Goal: Task Accomplishment & Management: Use online tool/utility

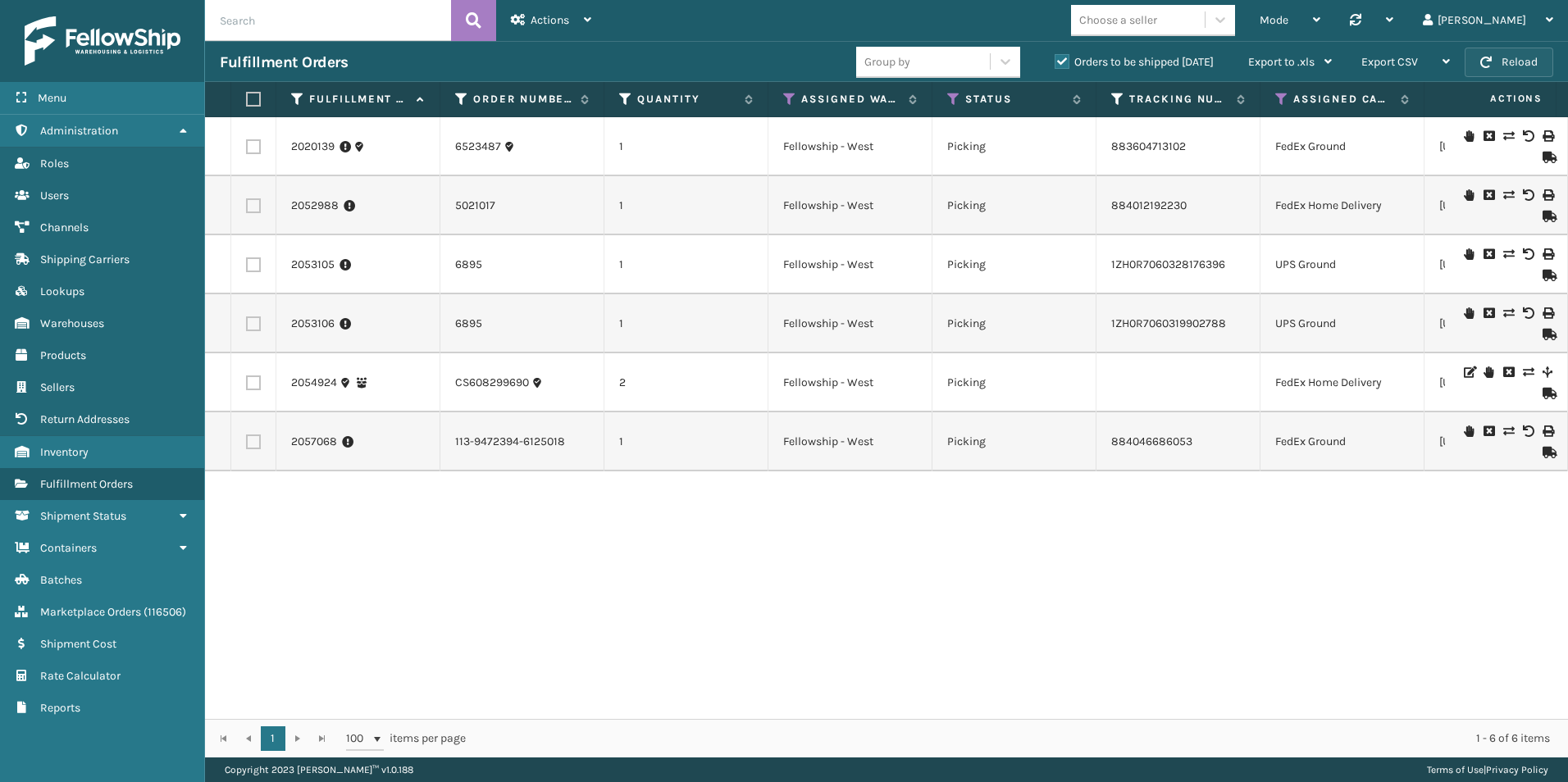
click at [1512, 58] on button "Reload" at bounding box center [1509, 62] width 88 height 29
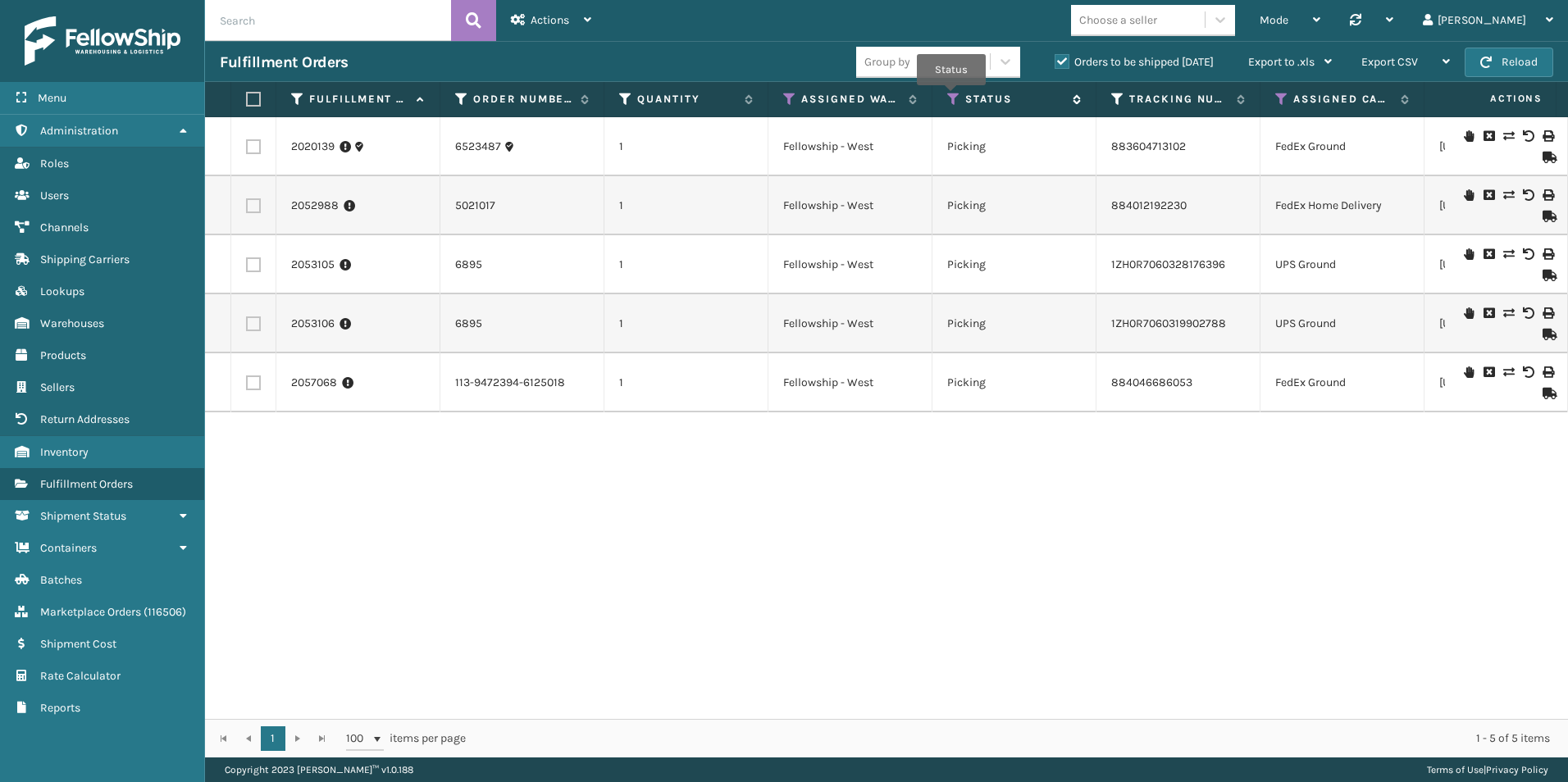
click at [951, 96] on icon at bounding box center [953, 98] width 13 height 15
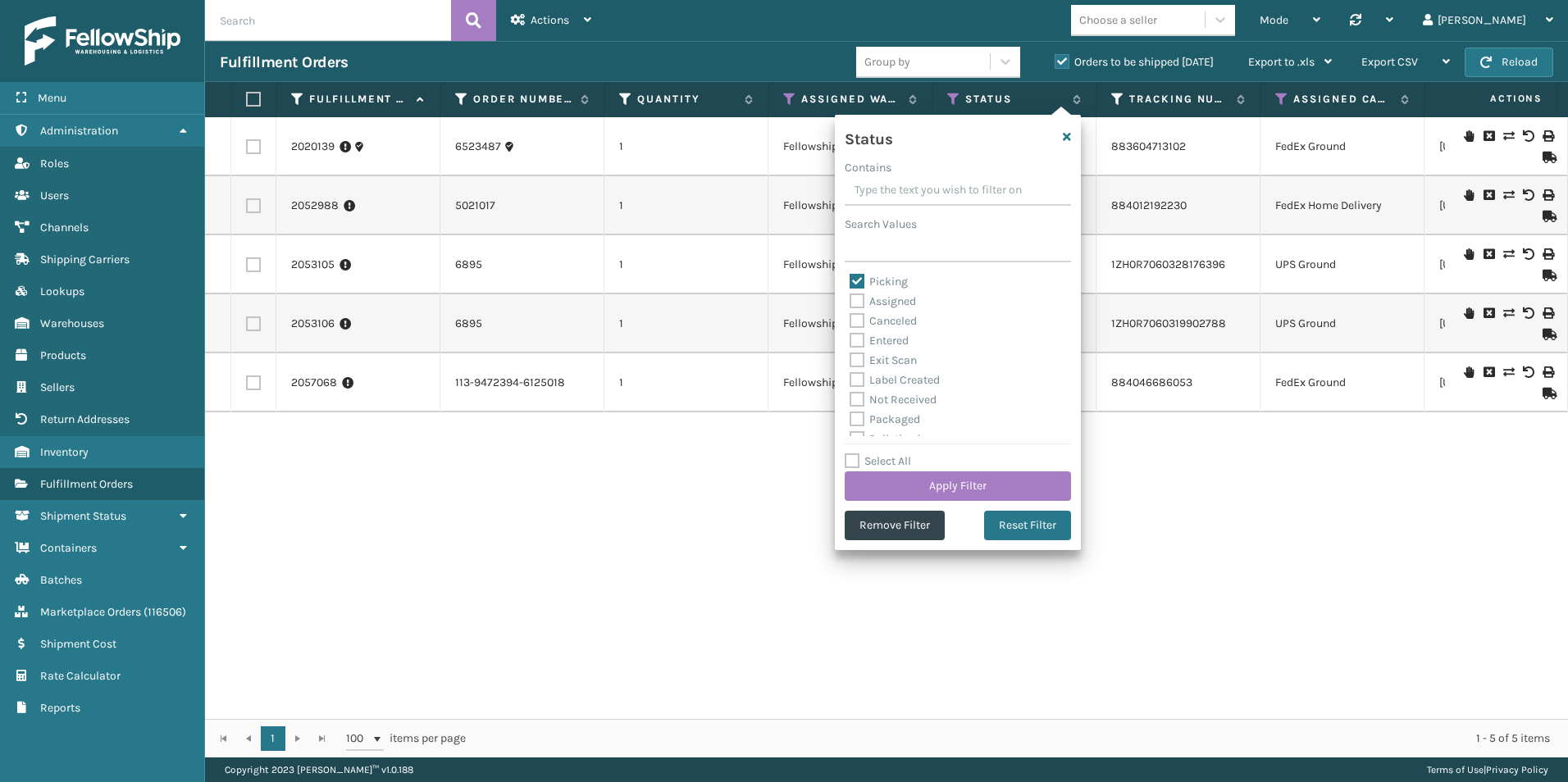
click at [860, 281] on label "Picking" at bounding box center [878, 282] width 58 height 14
click at [851, 281] on input "Picking" at bounding box center [850, 277] width 1 height 11
checkbox input "false"
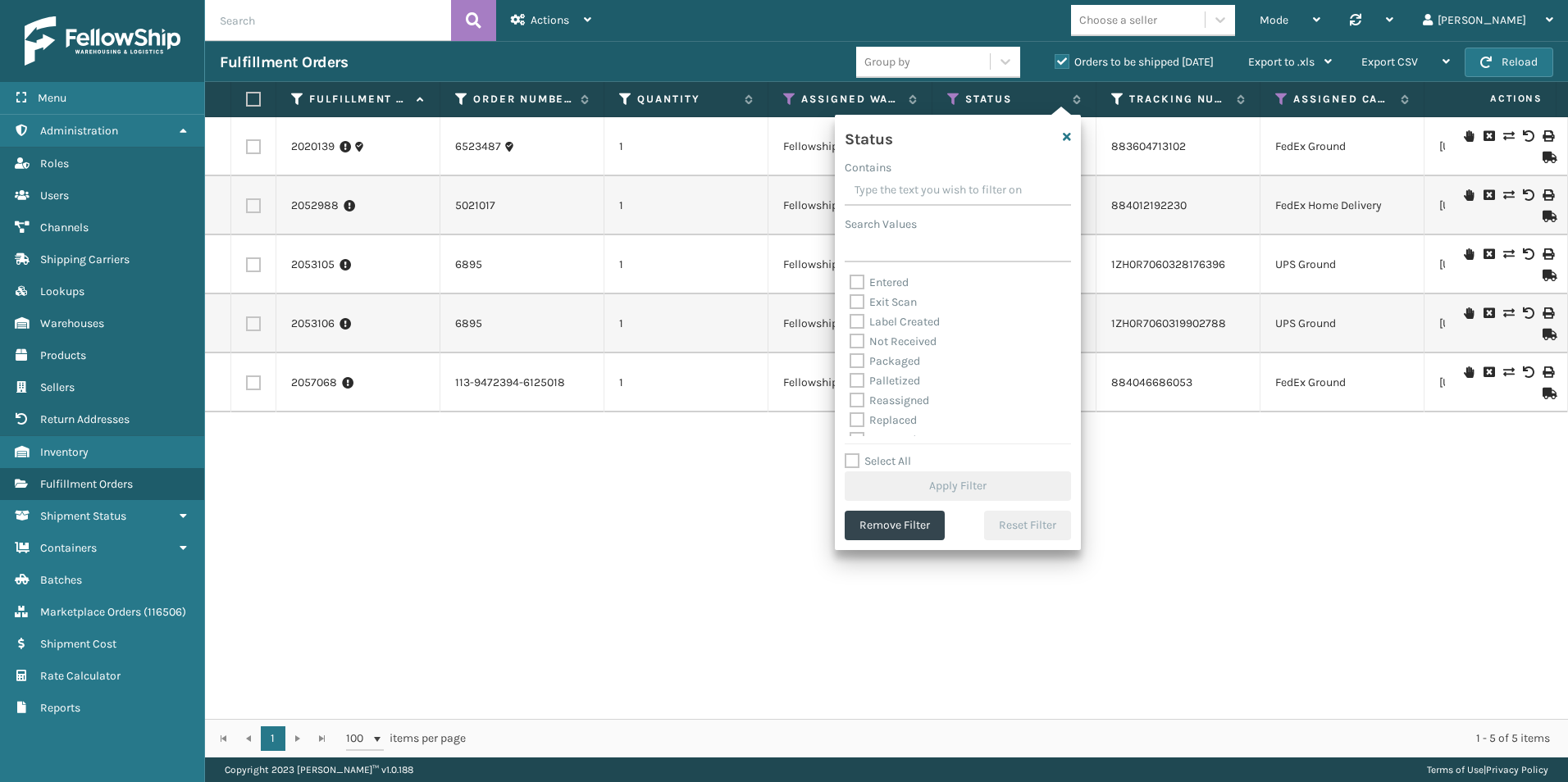
scroll to position [82, 0]
click at [855, 357] on label "Palletized" at bounding box center [885, 357] width 71 height 14
click at [851, 357] on input "Palletized" at bounding box center [850, 353] width 1 height 11
checkbox input "true"
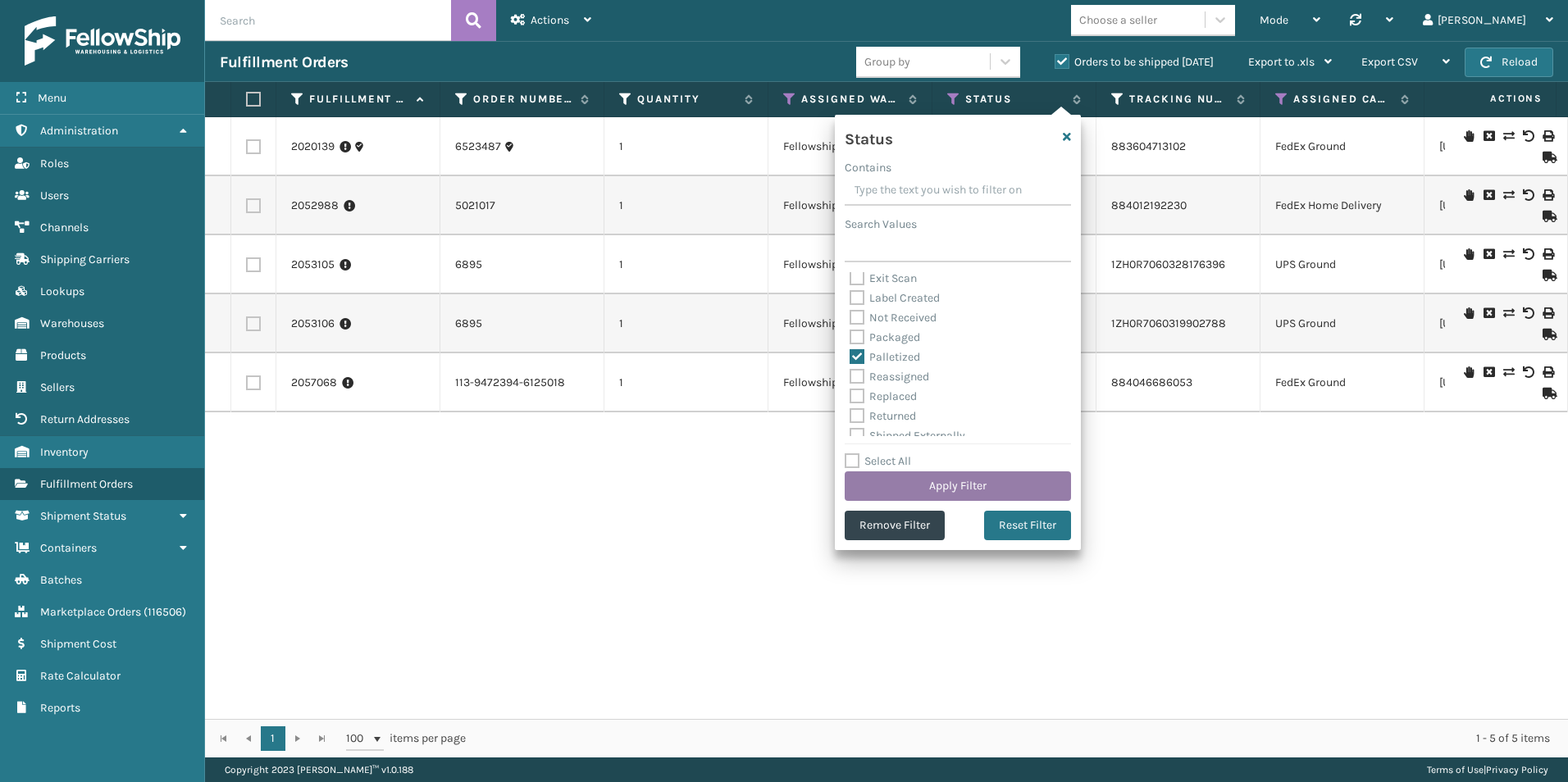
click at [969, 482] on button "Apply Filter" at bounding box center [958, 486] width 226 height 29
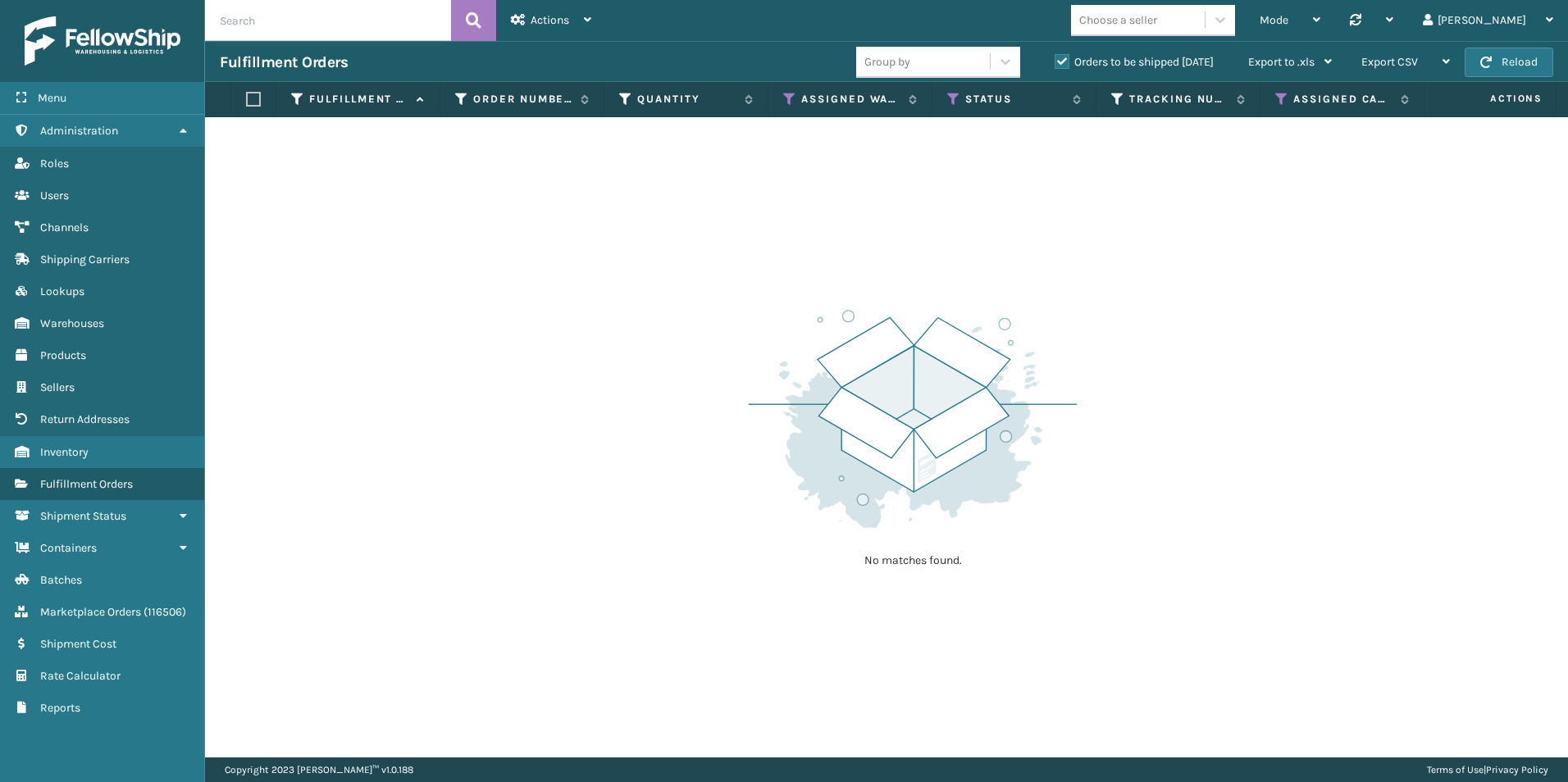
click at [1054, 60] on label "Orders to be shipped [DATE]" at bounding box center [1134, 62] width 159 height 14
click at [1054, 60] on input "Orders to be shipped [DATE]" at bounding box center [1054, 57] width 1 height 11
click at [1281, 97] on icon at bounding box center [1281, 98] width 13 height 15
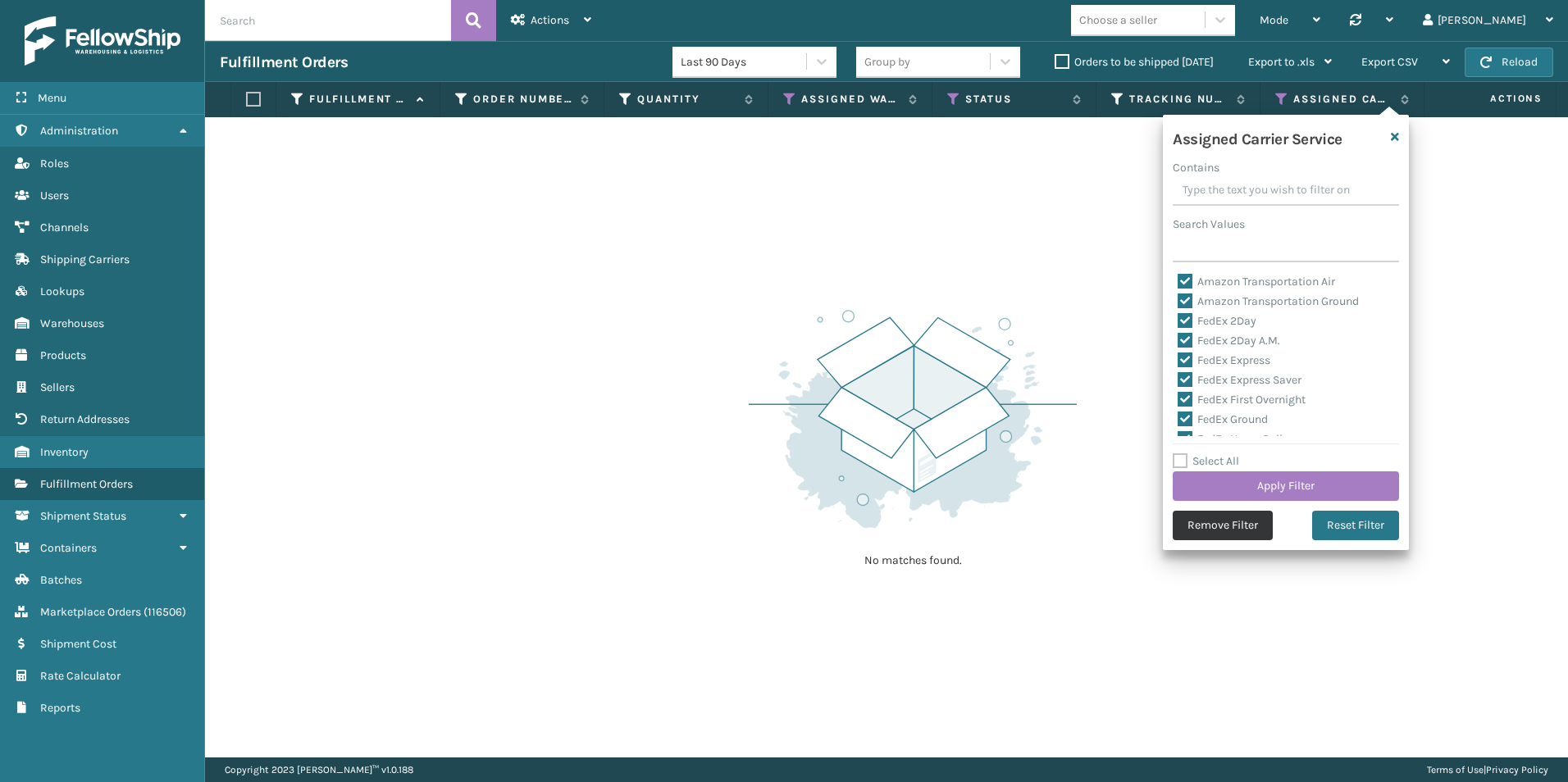
click at [1239, 514] on button "Remove Filter" at bounding box center [1223, 526] width 100 height 29
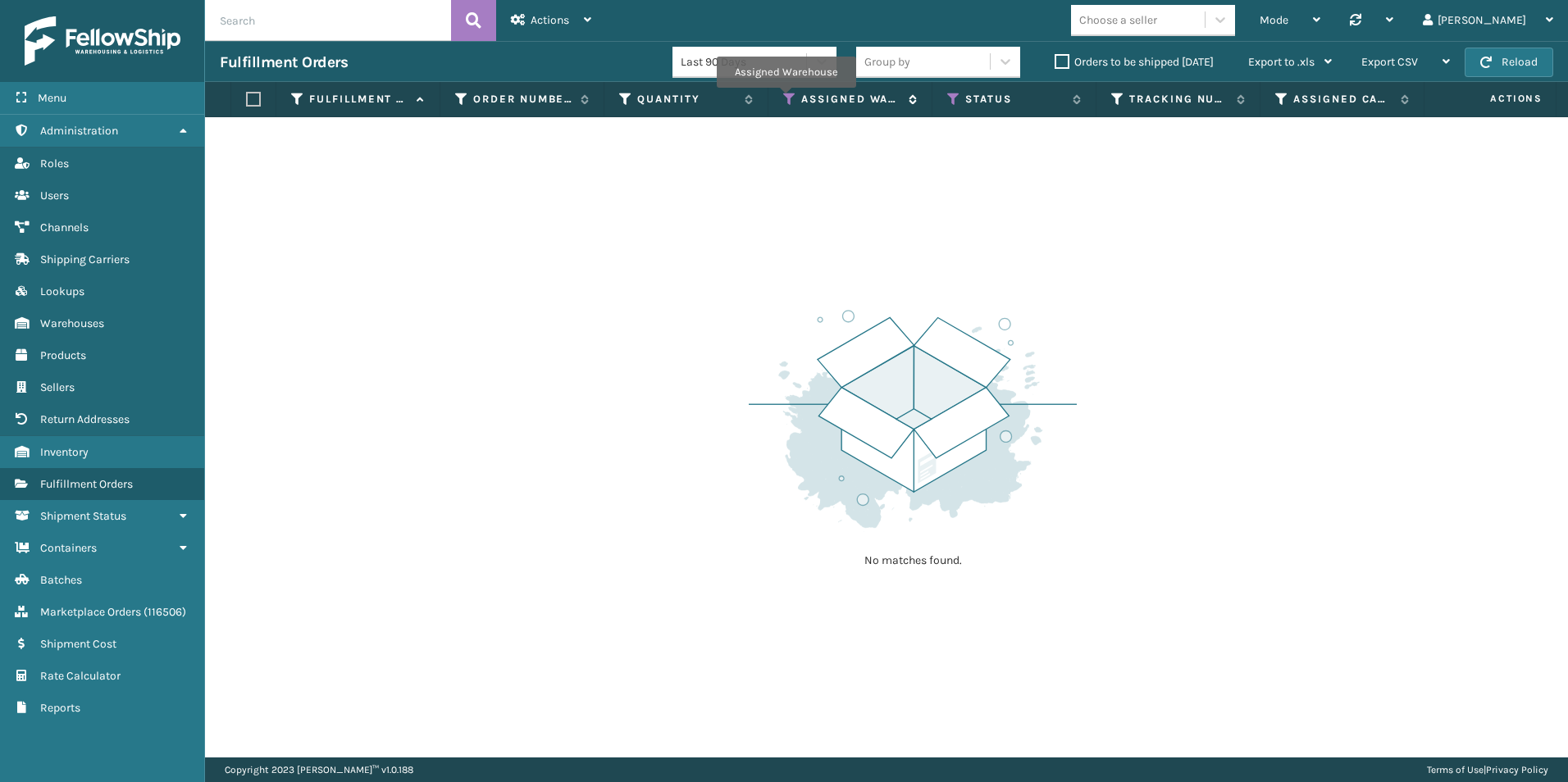
click at [786, 99] on icon at bounding box center [789, 98] width 13 height 15
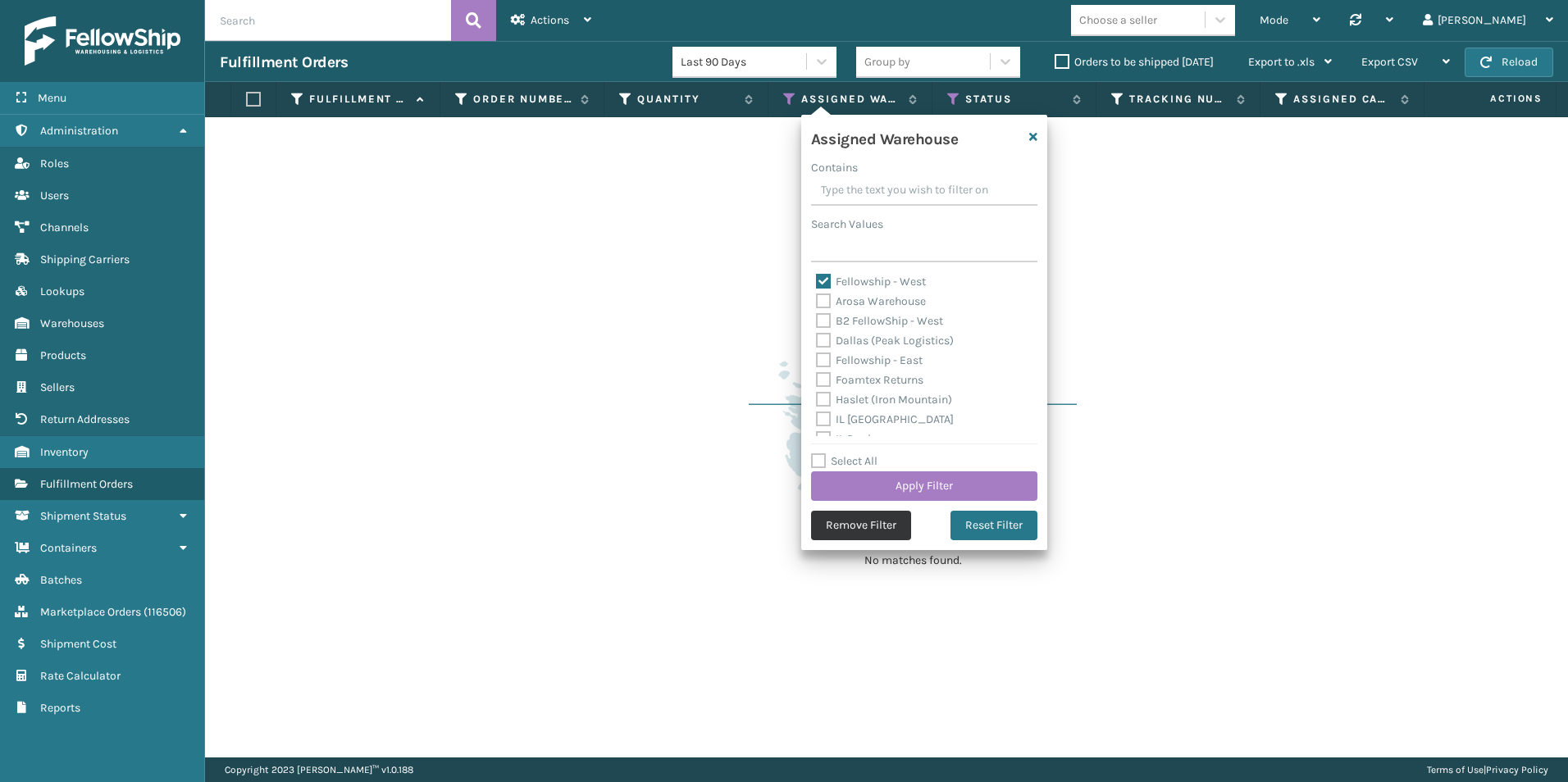
click at [886, 529] on button "Remove Filter" at bounding box center [862, 526] width 100 height 29
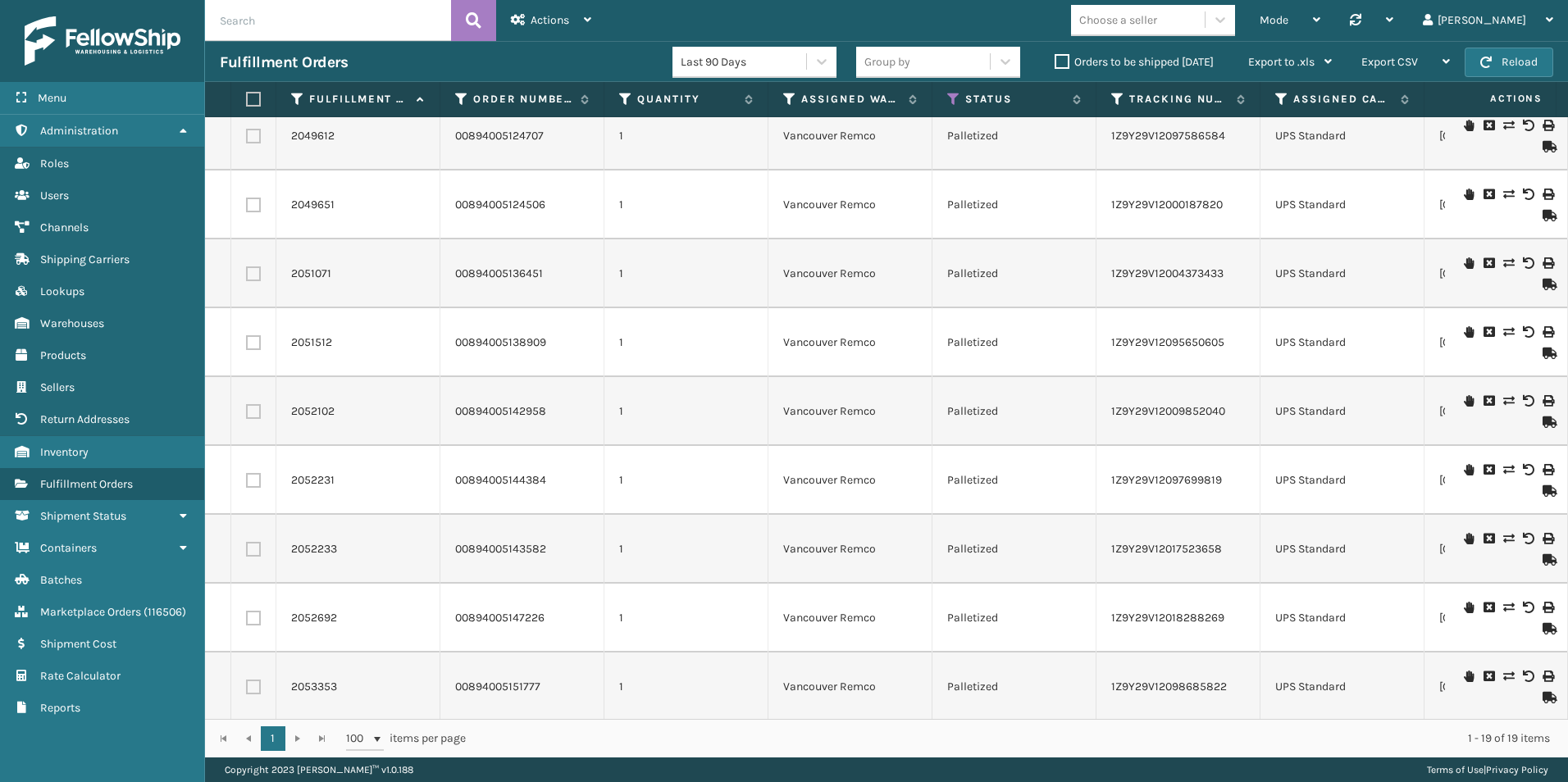
scroll to position [0, 0]
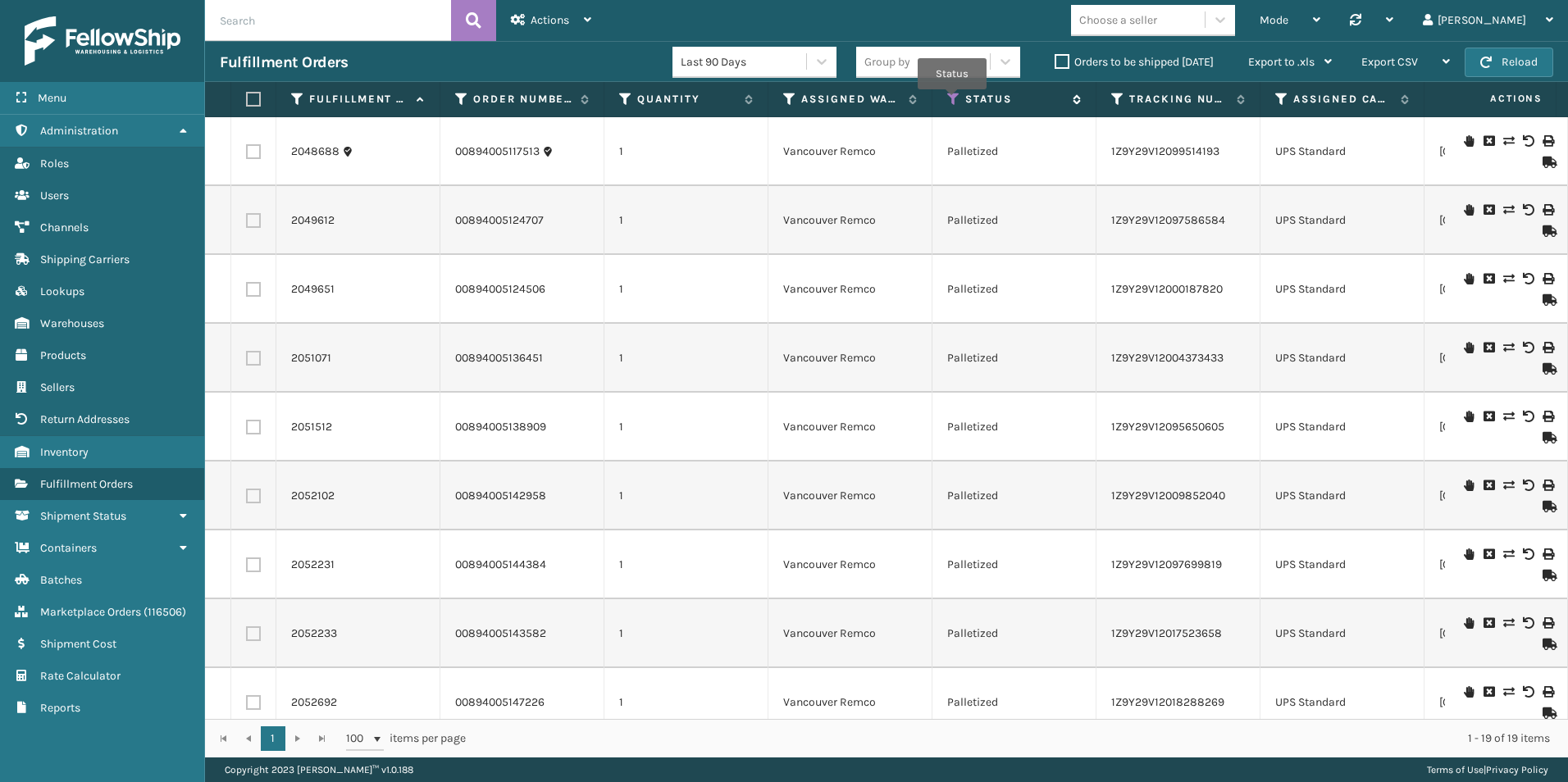
click at [952, 101] on icon at bounding box center [953, 98] width 13 height 15
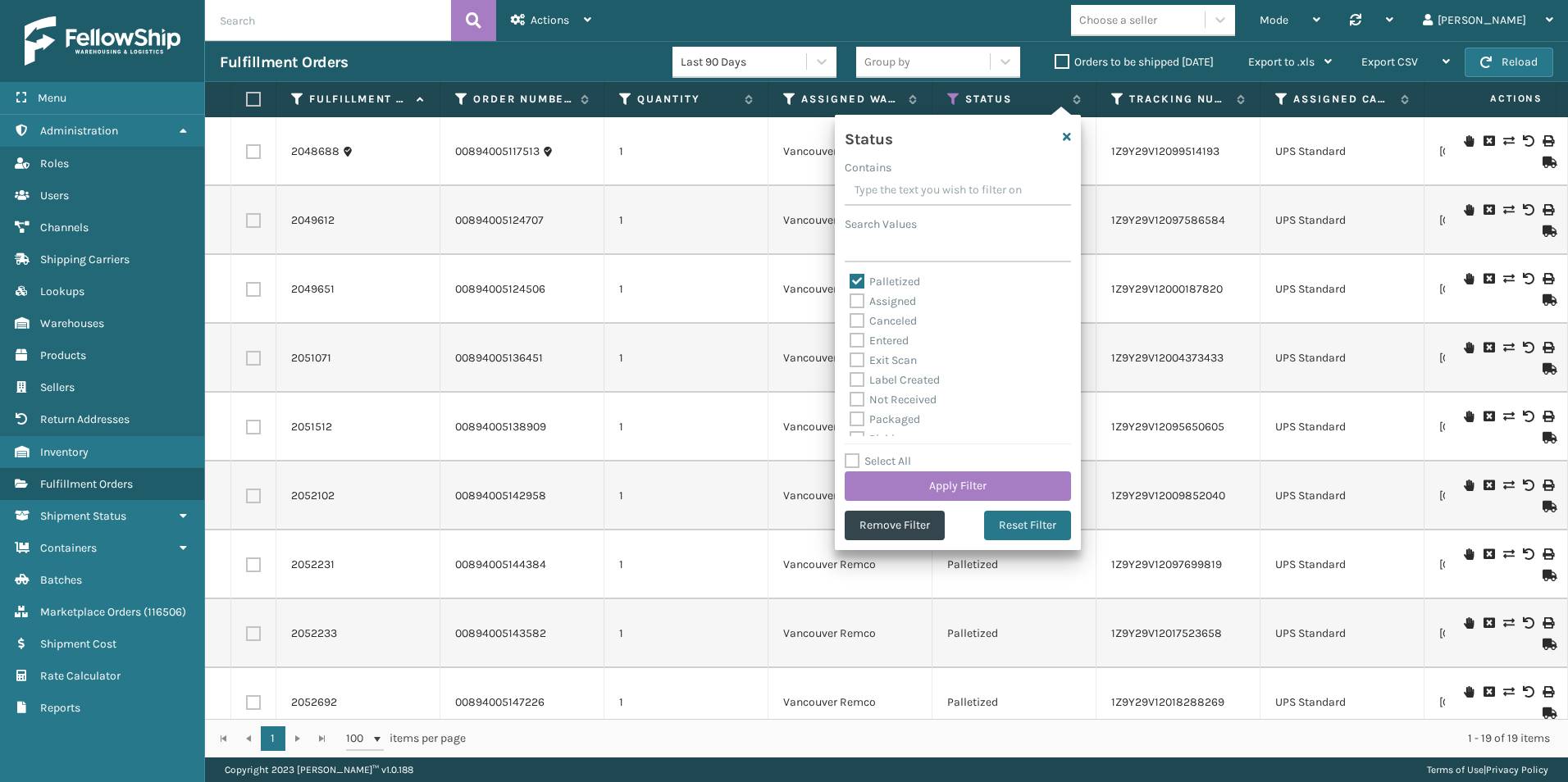
click at [1061, 60] on label "Orders to be shipped [DATE]" at bounding box center [1134, 62] width 159 height 14
click at [1055, 60] on input "Orders to be shipped [DATE]" at bounding box center [1054, 57] width 1 height 11
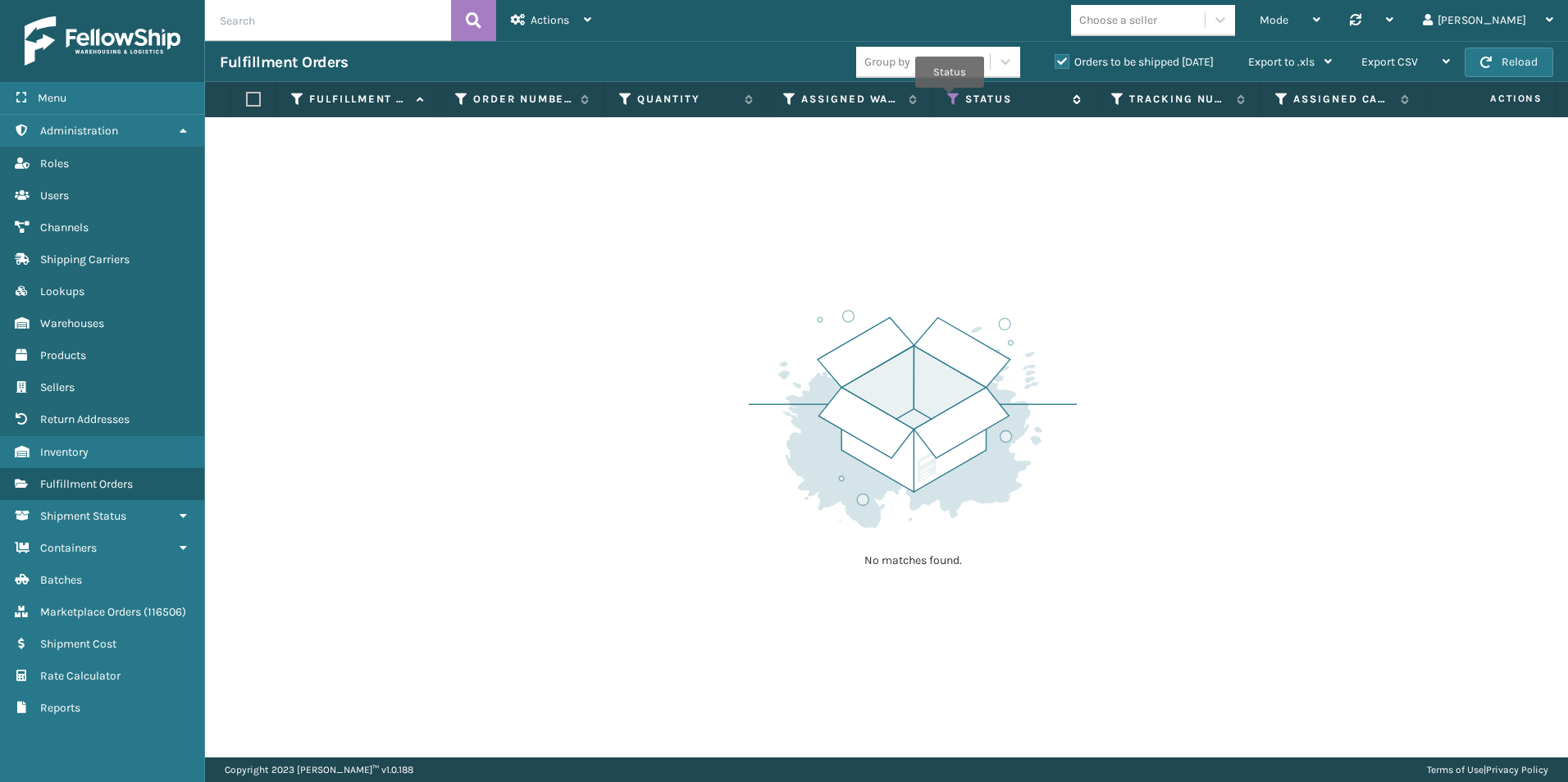
click at [950, 99] on icon at bounding box center [953, 98] width 13 height 15
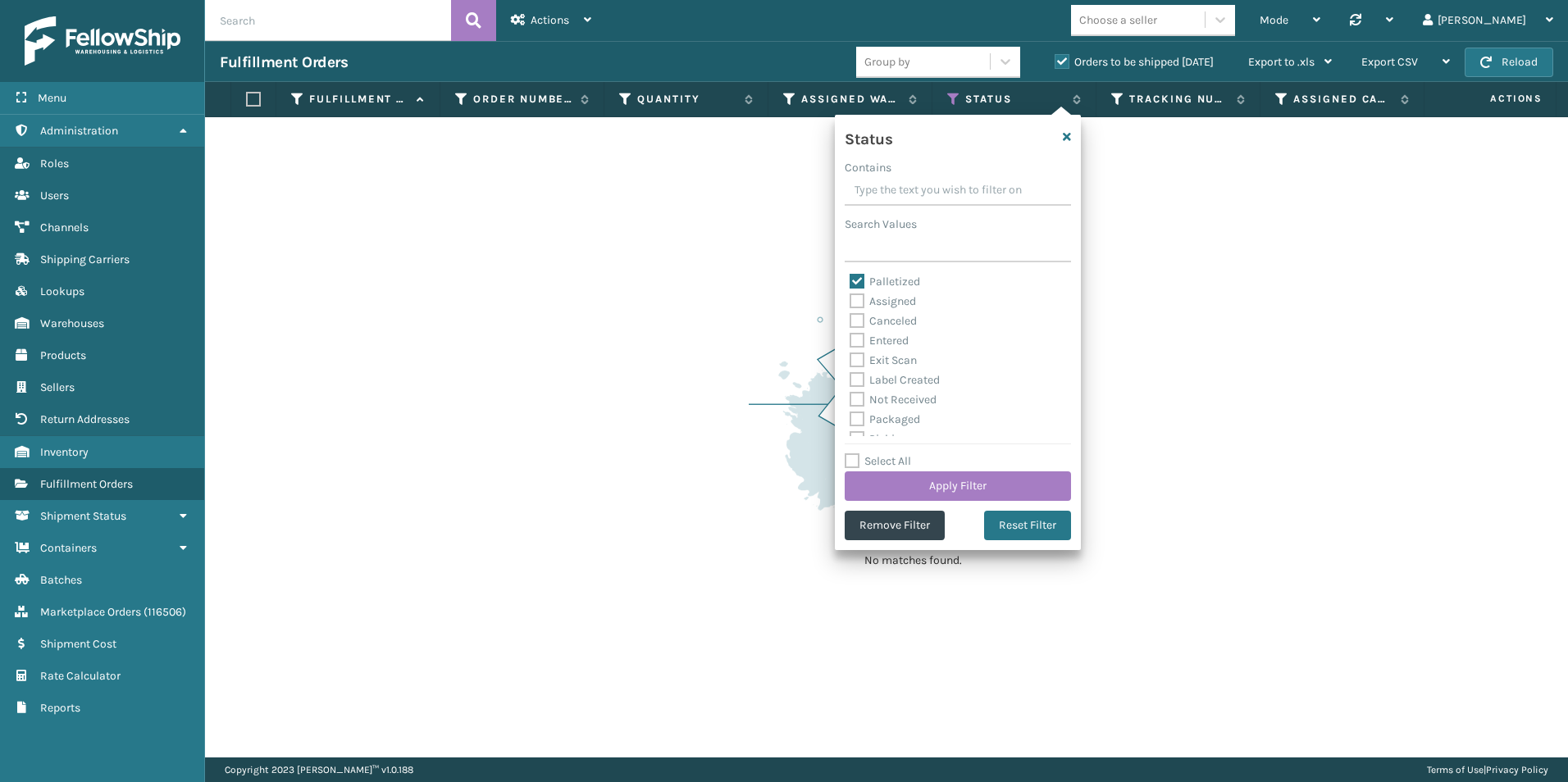
click at [854, 282] on label "Palletized" at bounding box center [885, 282] width 71 height 14
click at [851, 282] on input "Palletized" at bounding box center [850, 277] width 1 height 11
checkbox input "false"
click at [853, 361] on label "Exit Scan" at bounding box center [883, 361] width 67 height 14
click at [851, 361] on input "Exit Scan" at bounding box center [850, 356] width 1 height 11
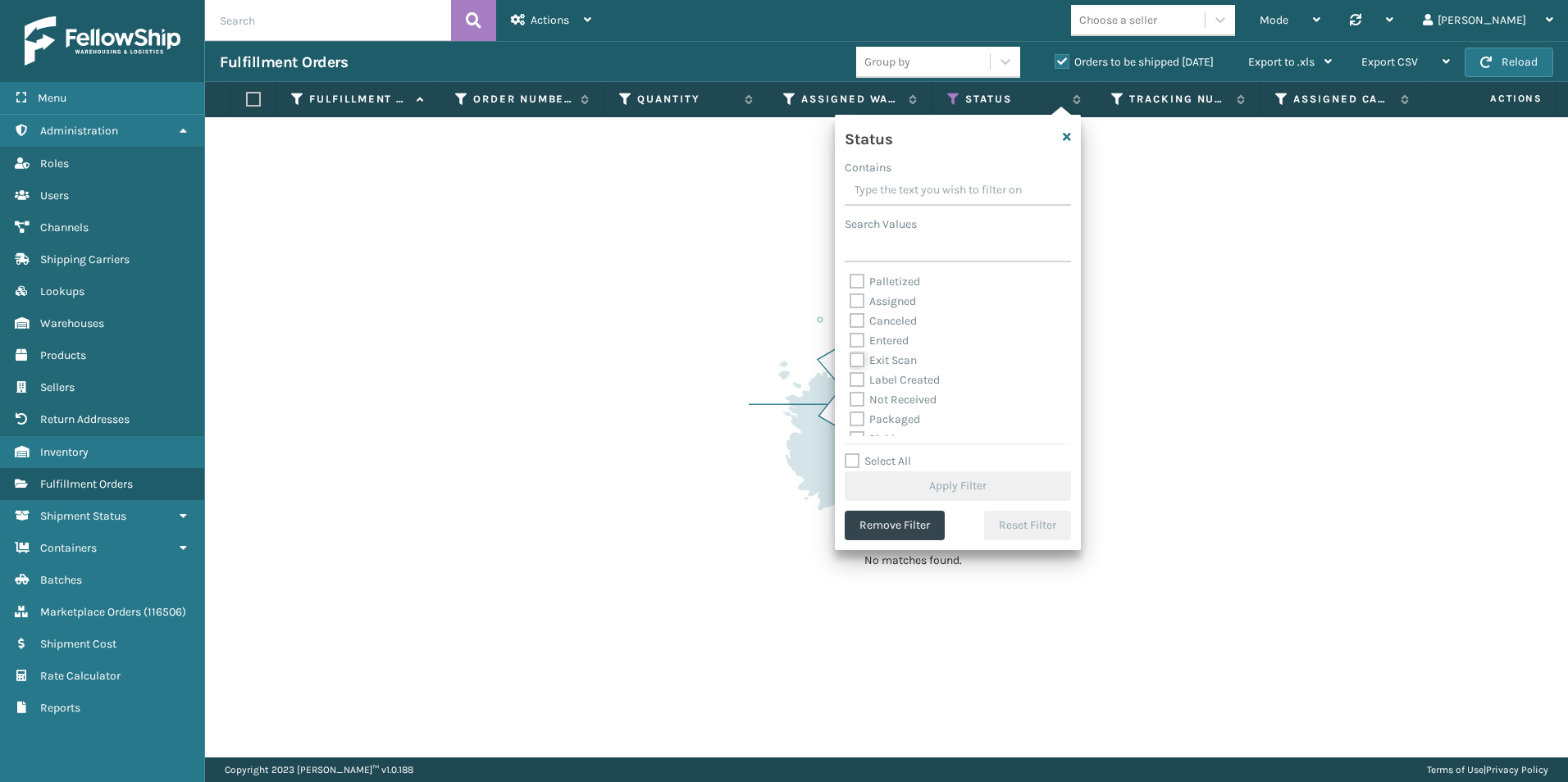
checkbox input "true"
click at [947, 490] on button "Apply Filter" at bounding box center [958, 486] width 226 height 29
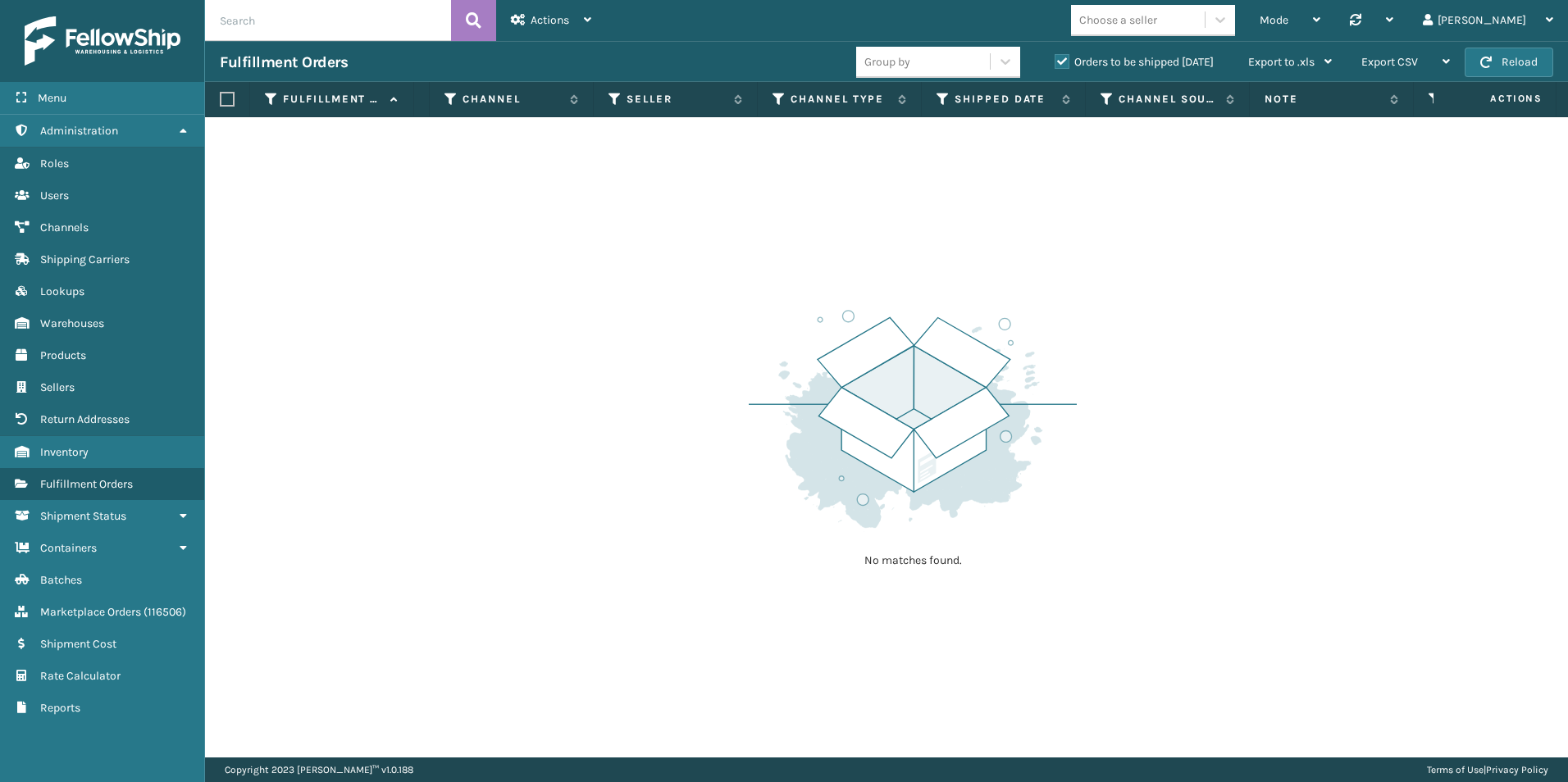
scroll to position [0, 1524]
click at [906, 99] on icon at bounding box center [906, 98] width 13 height 15
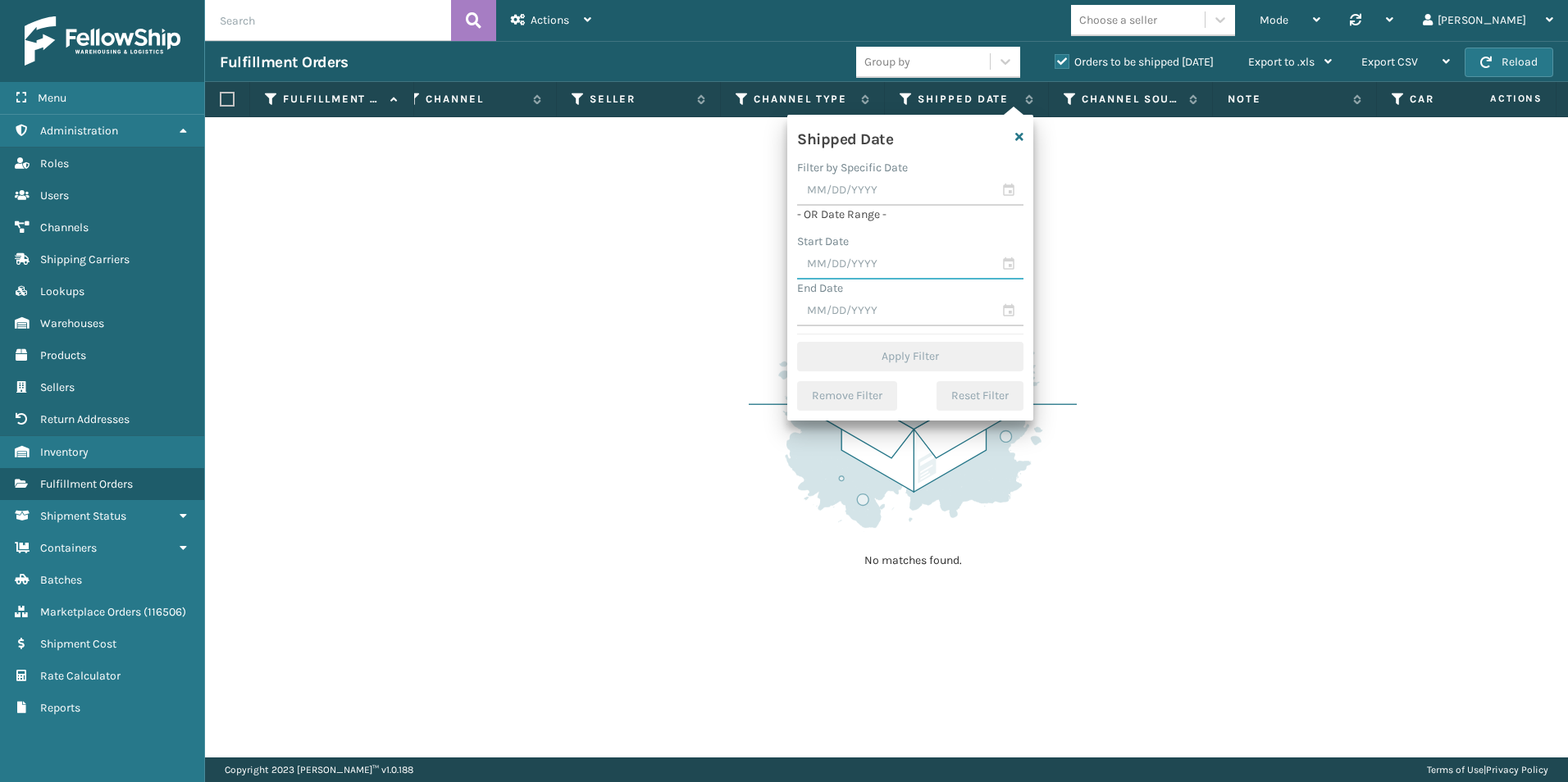
click at [1005, 267] on input "text" at bounding box center [910, 265] width 226 height 29
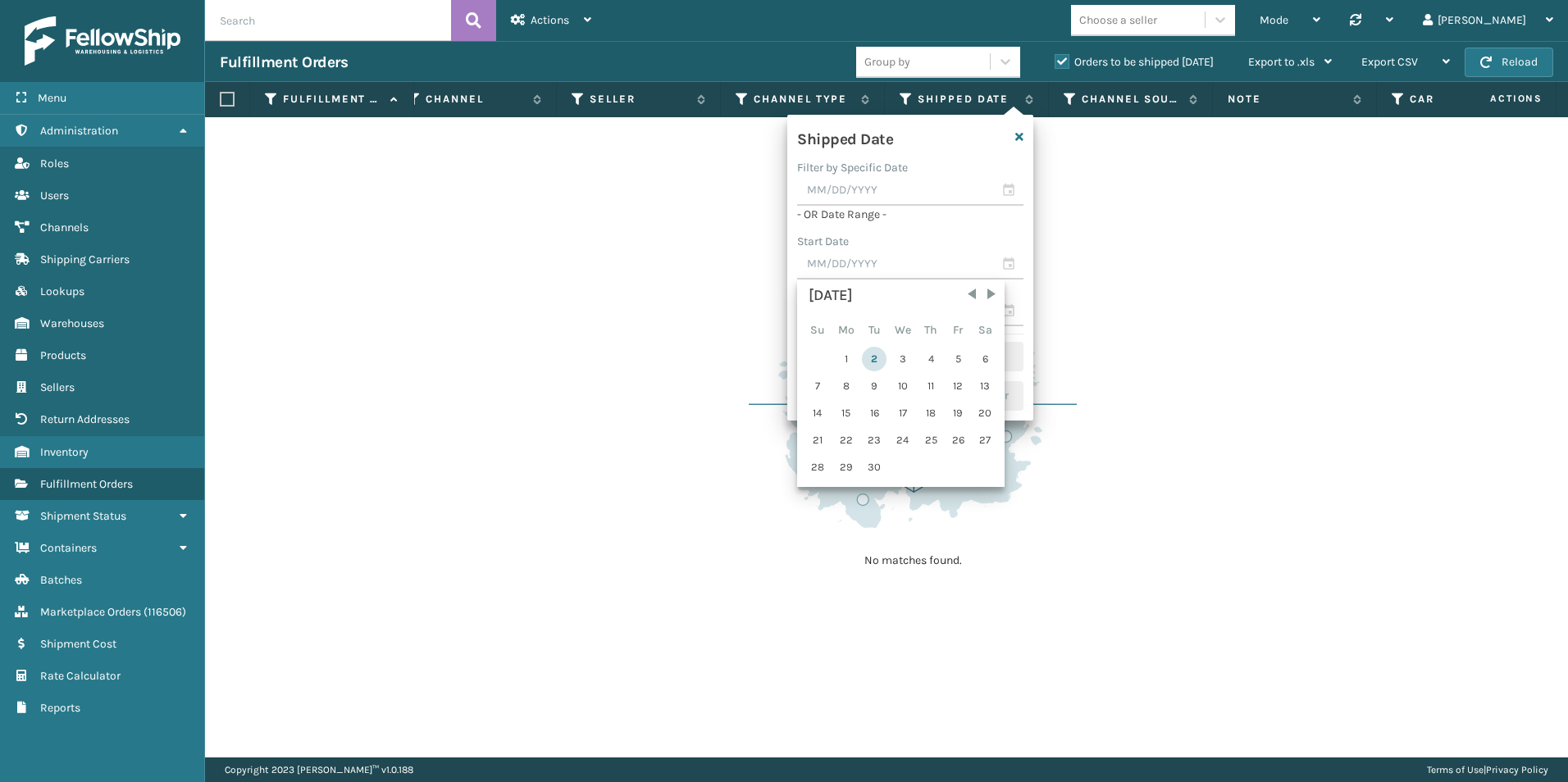
click at [871, 359] on div "2" at bounding box center [873, 359] width 25 height 25
type input "[DATE]"
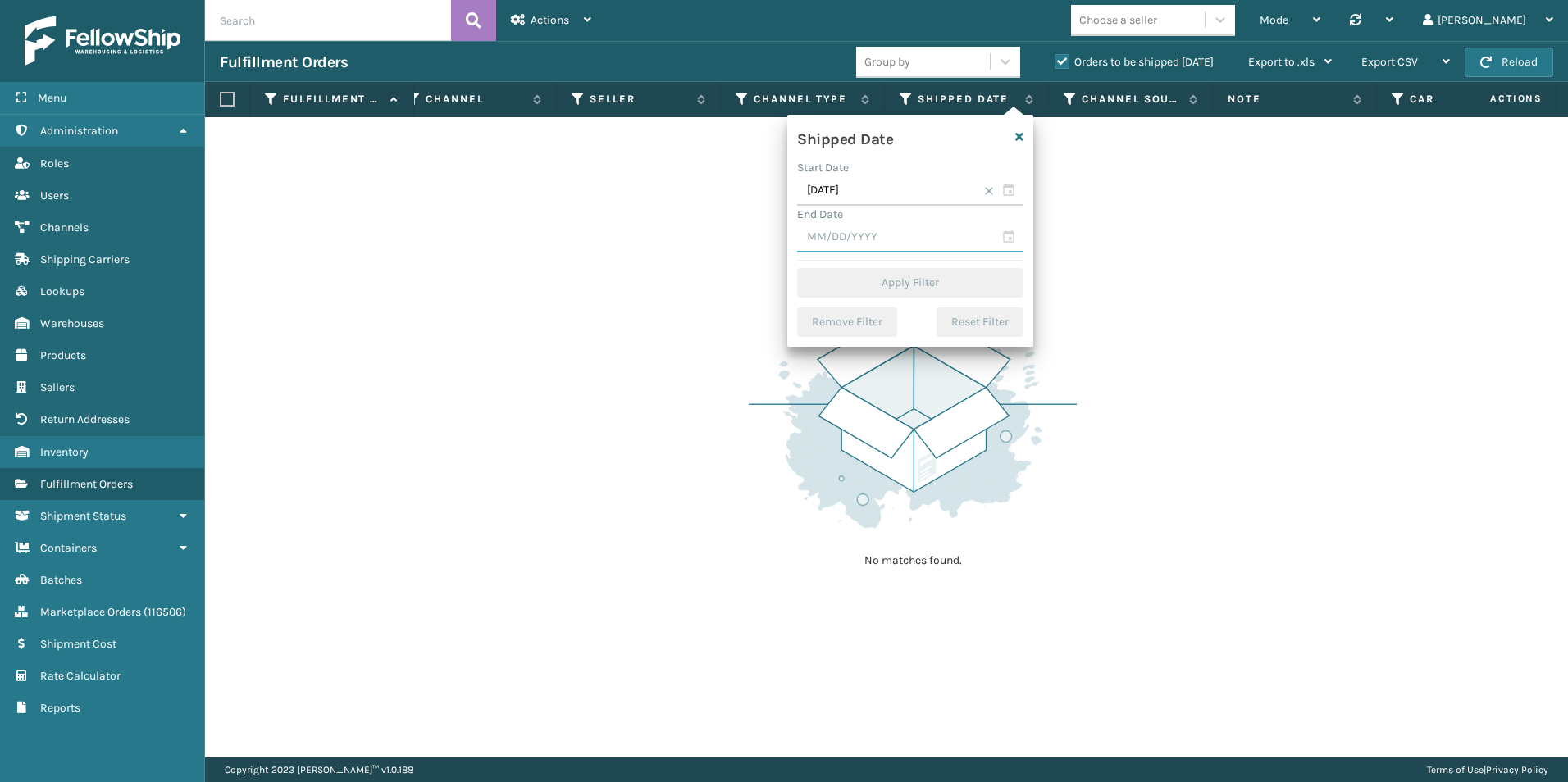
click at [1005, 239] on input "text" at bounding box center [910, 238] width 226 height 29
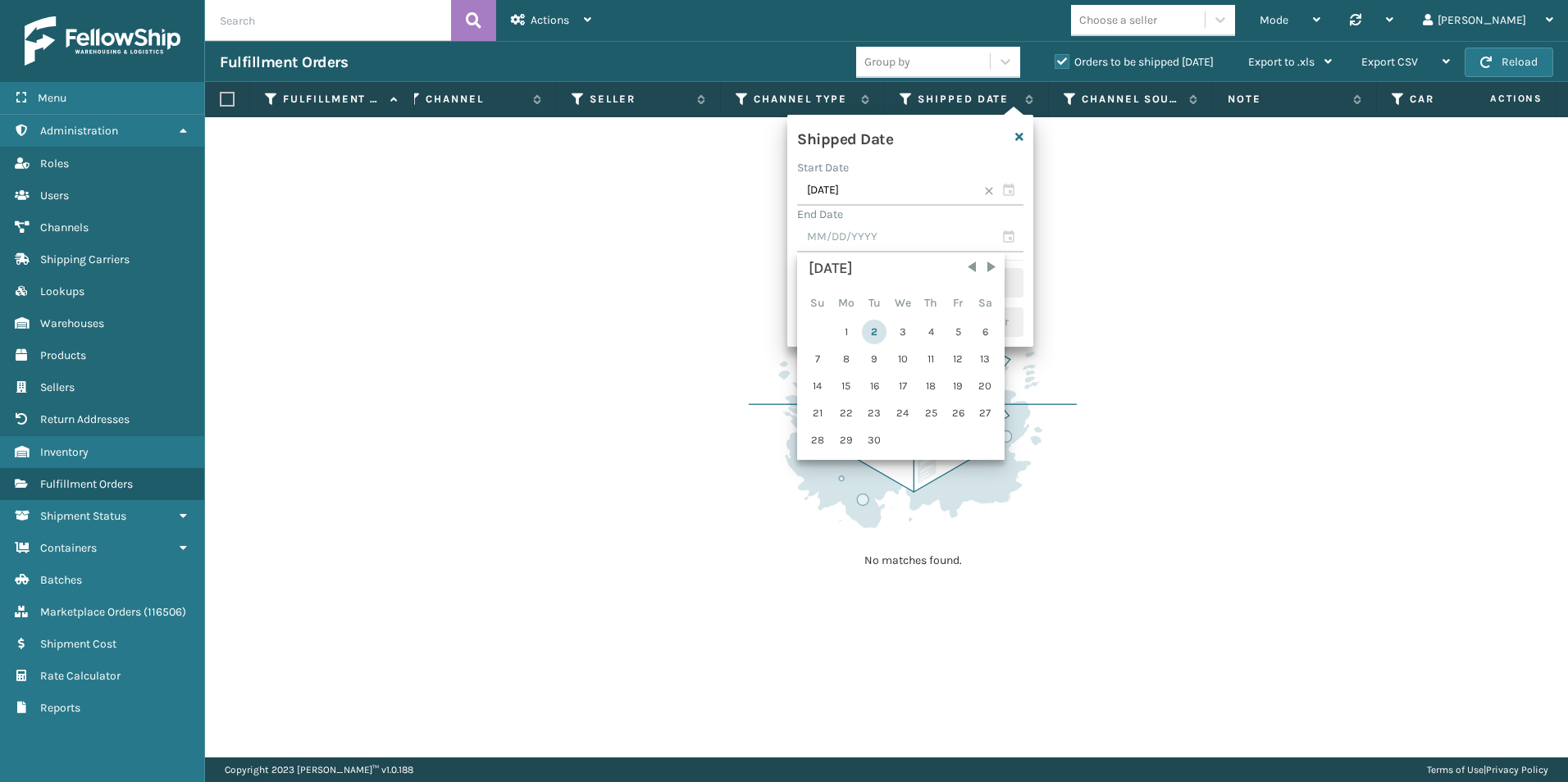
click at [881, 326] on div "2" at bounding box center [873, 332] width 25 height 25
type input "[DATE]"
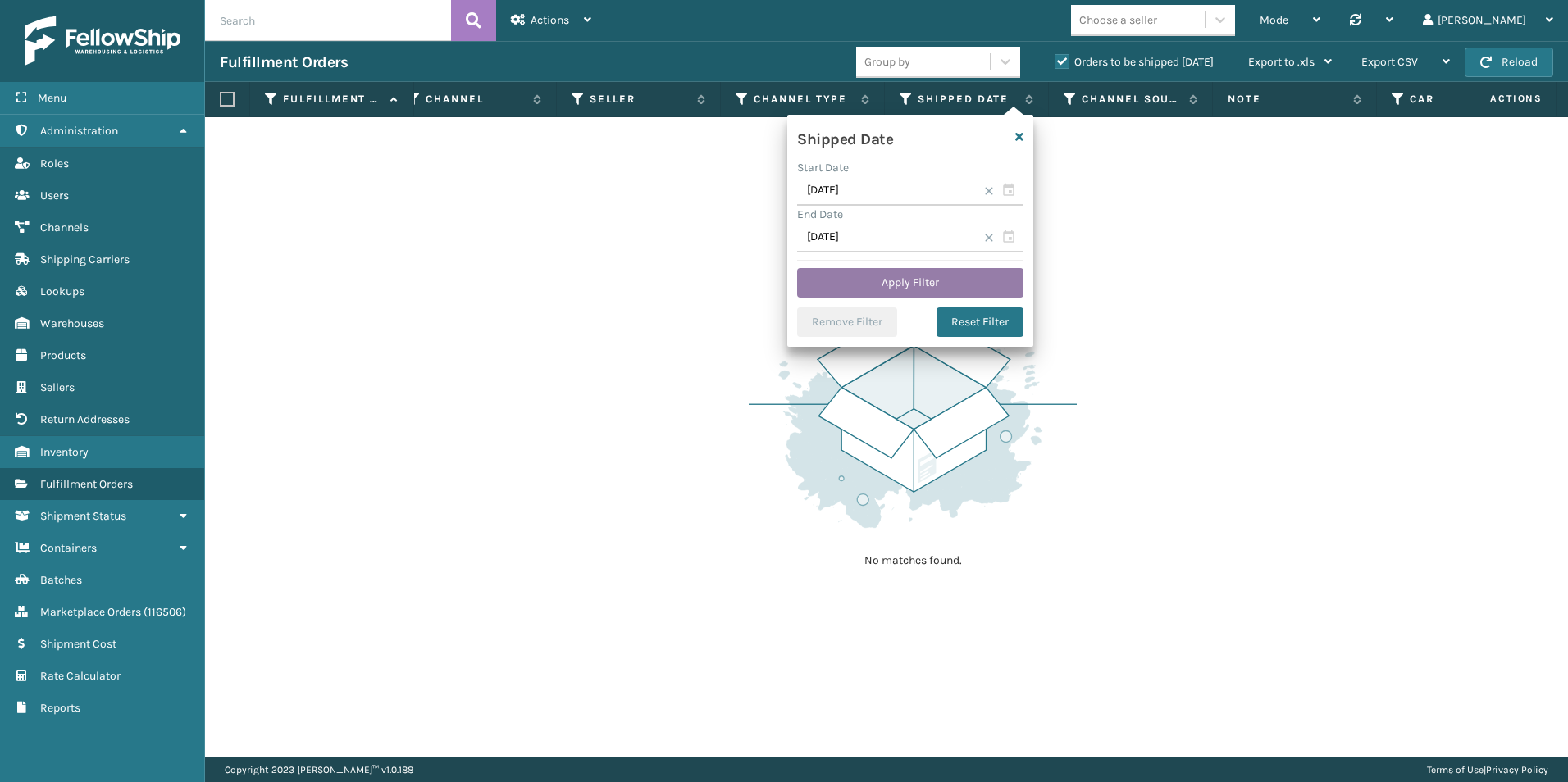
click at [898, 273] on button "Apply Filter" at bounding box center [910, 283] width 226 height 29
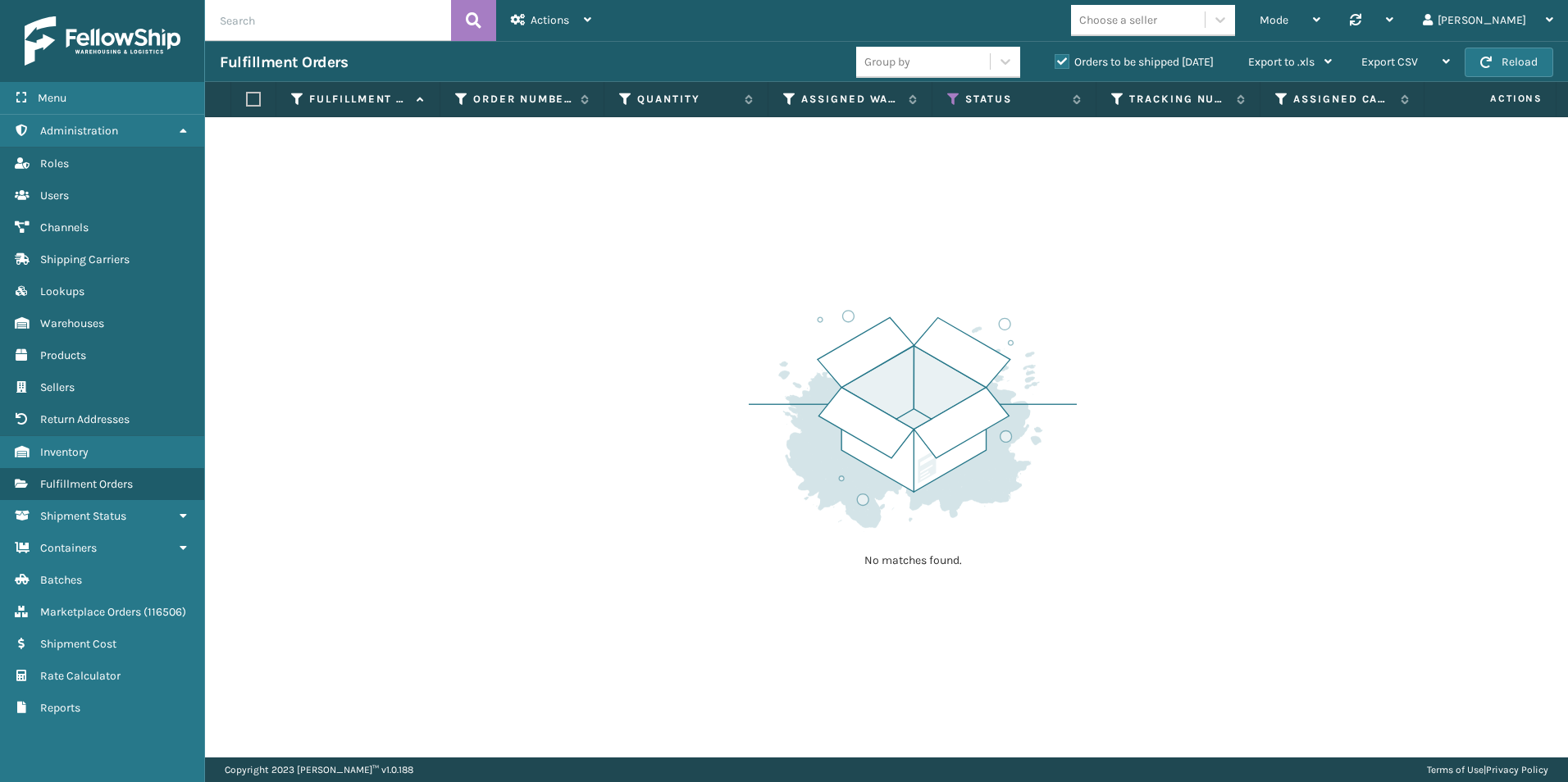
click at [1062, 62] on label "Orders to be shipped [DATE]" at bounding box center [1134, 62] width 159 height 14
click at [1055, 62] on input "Orders to be shipped [DATE]" at bounding box center [1054, 57] width 1 height 11
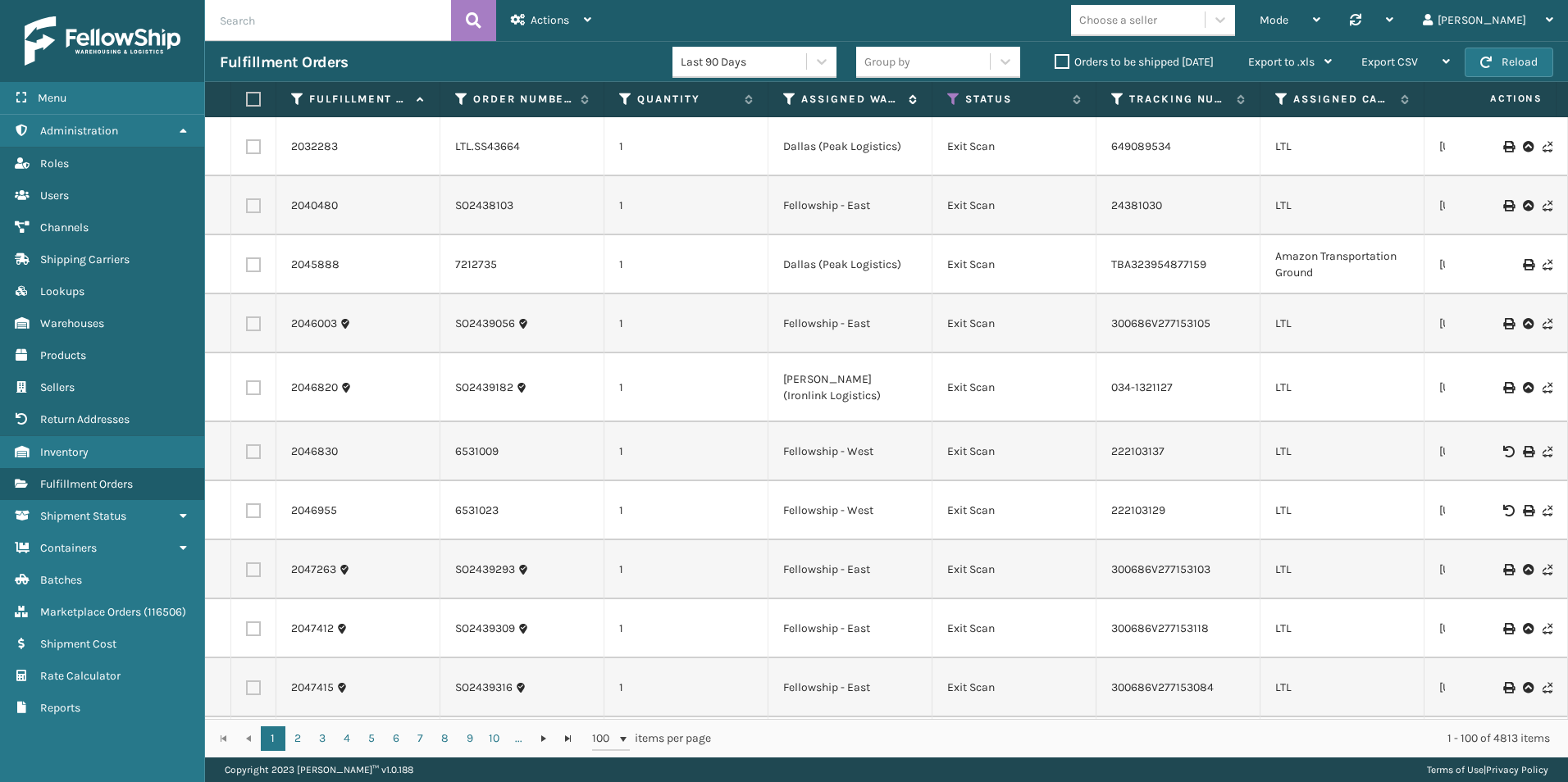
click at [789, 102] on icon at bounding box center [789, 98] width 13 height 15
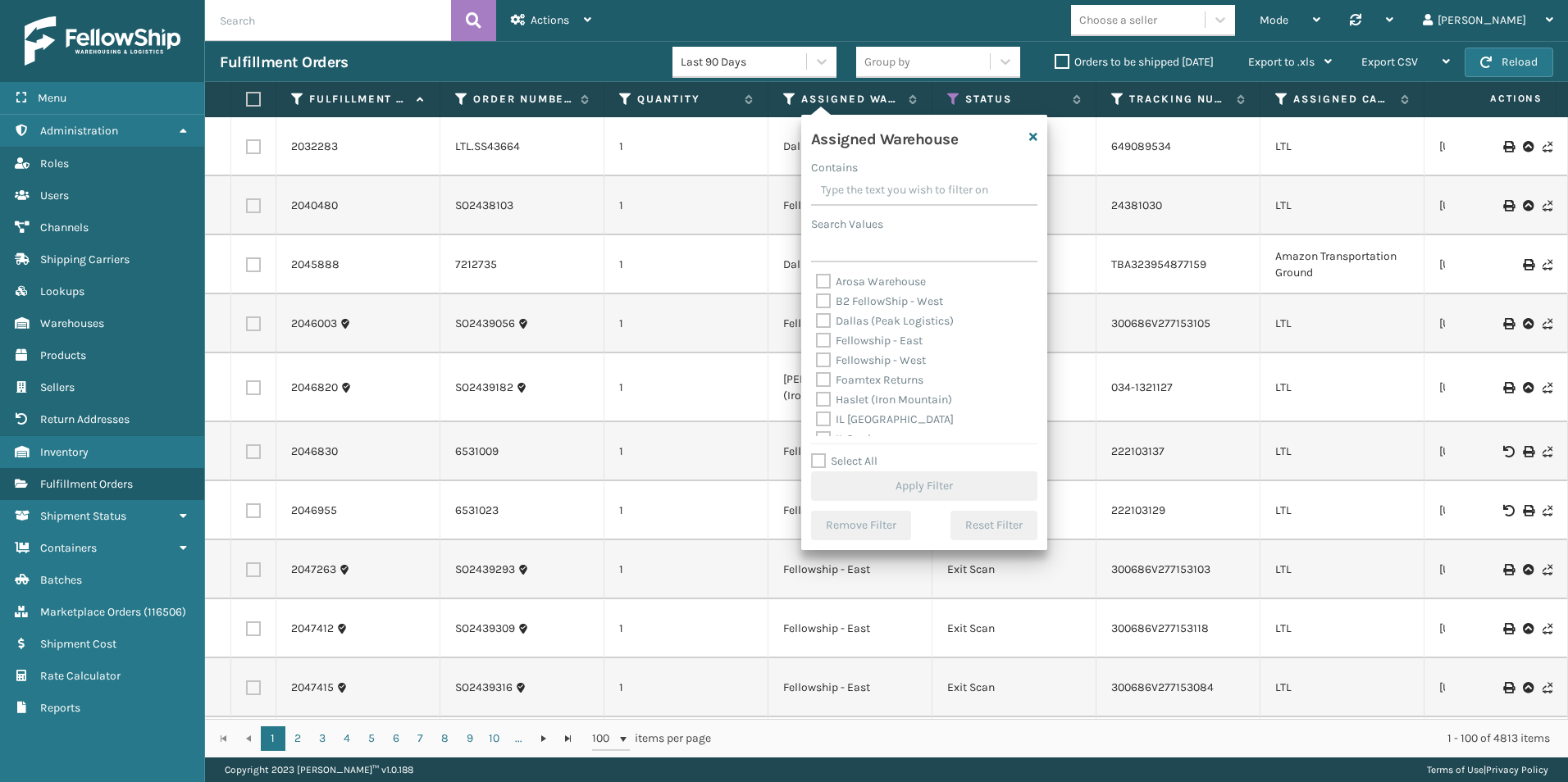
click at [826, 361] on label "Fellowship - West" at bounding box center [871, 361] width 110 height 14
click at [816, 361] on input "Fellowship - West" at bounding box center [816, 356] width 1 height 11
checkbox input "true"
click at [948, 488] on button "Apply Filter" at bounding box center [924, 486] width 226 height 29
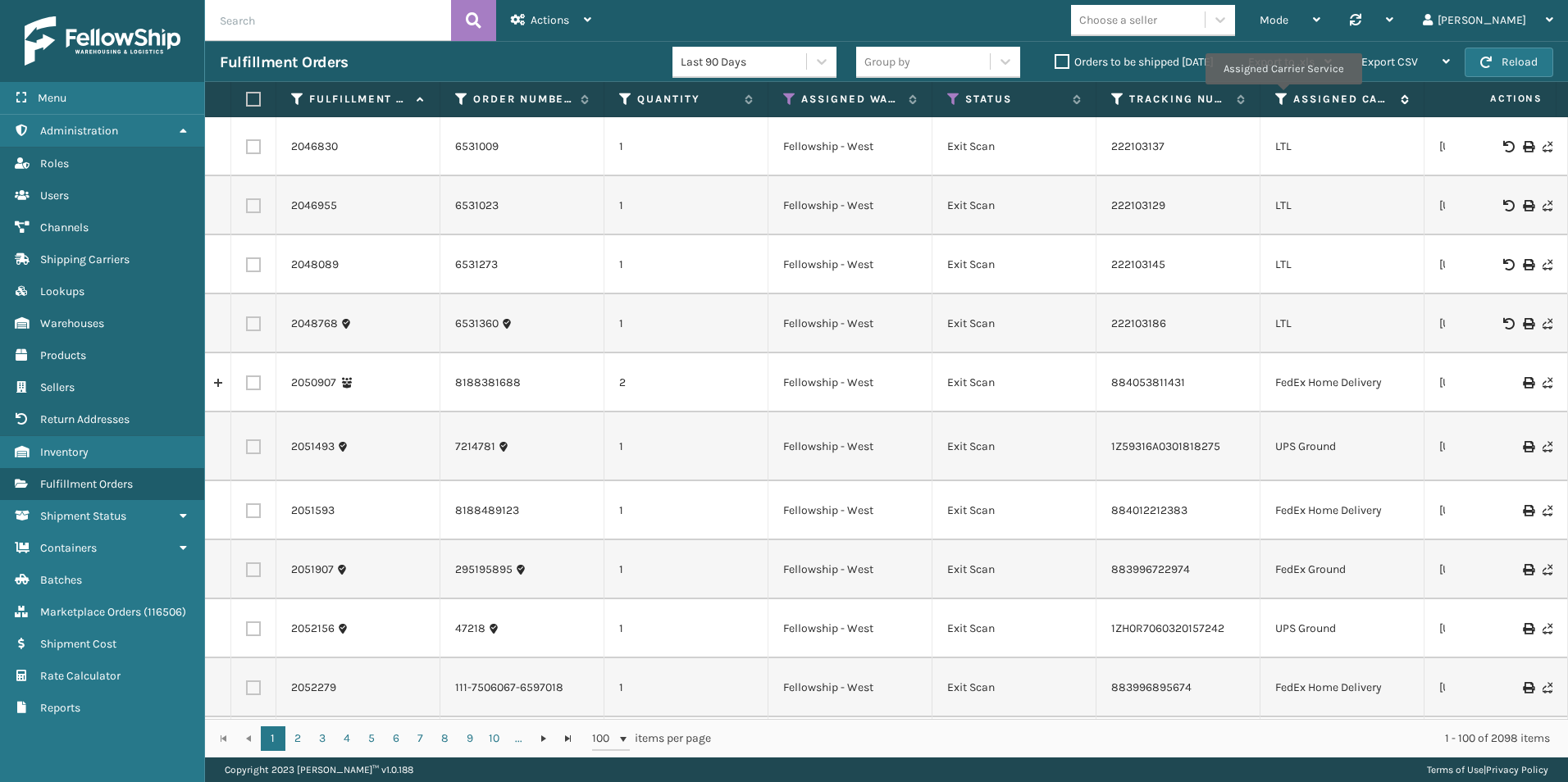
click at [1283, 96] on icon at bounding box center [1281, 98] width 13 height 15
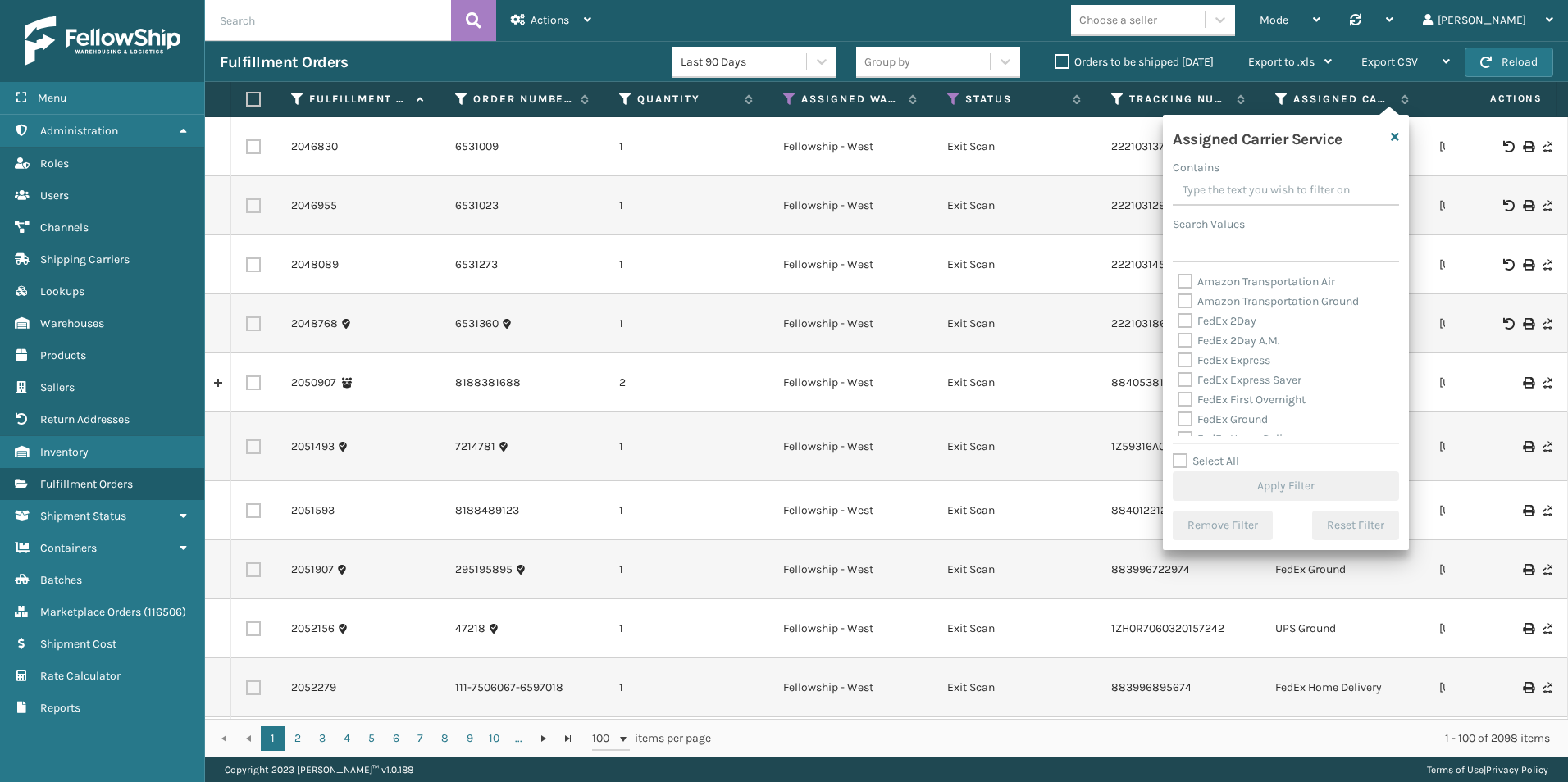
click at [1182, 459] on label "Select All" at bounding box center [1206, 461] width 67 height 14
click at [1182, 454] on input "Select All" at bounding box center [1296, 453] width 246 height 2
checkbox input "true"
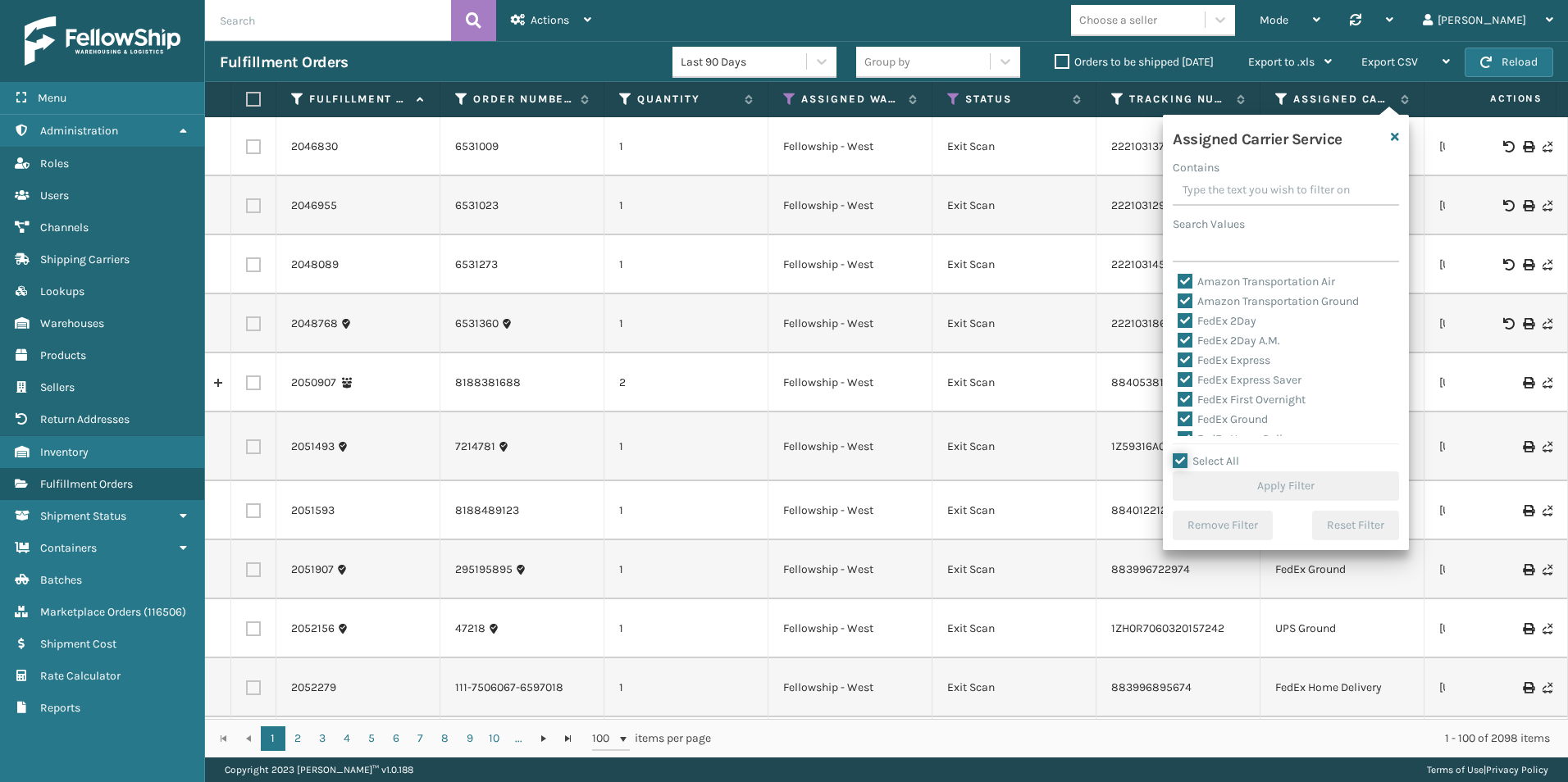
checkbox input "true"
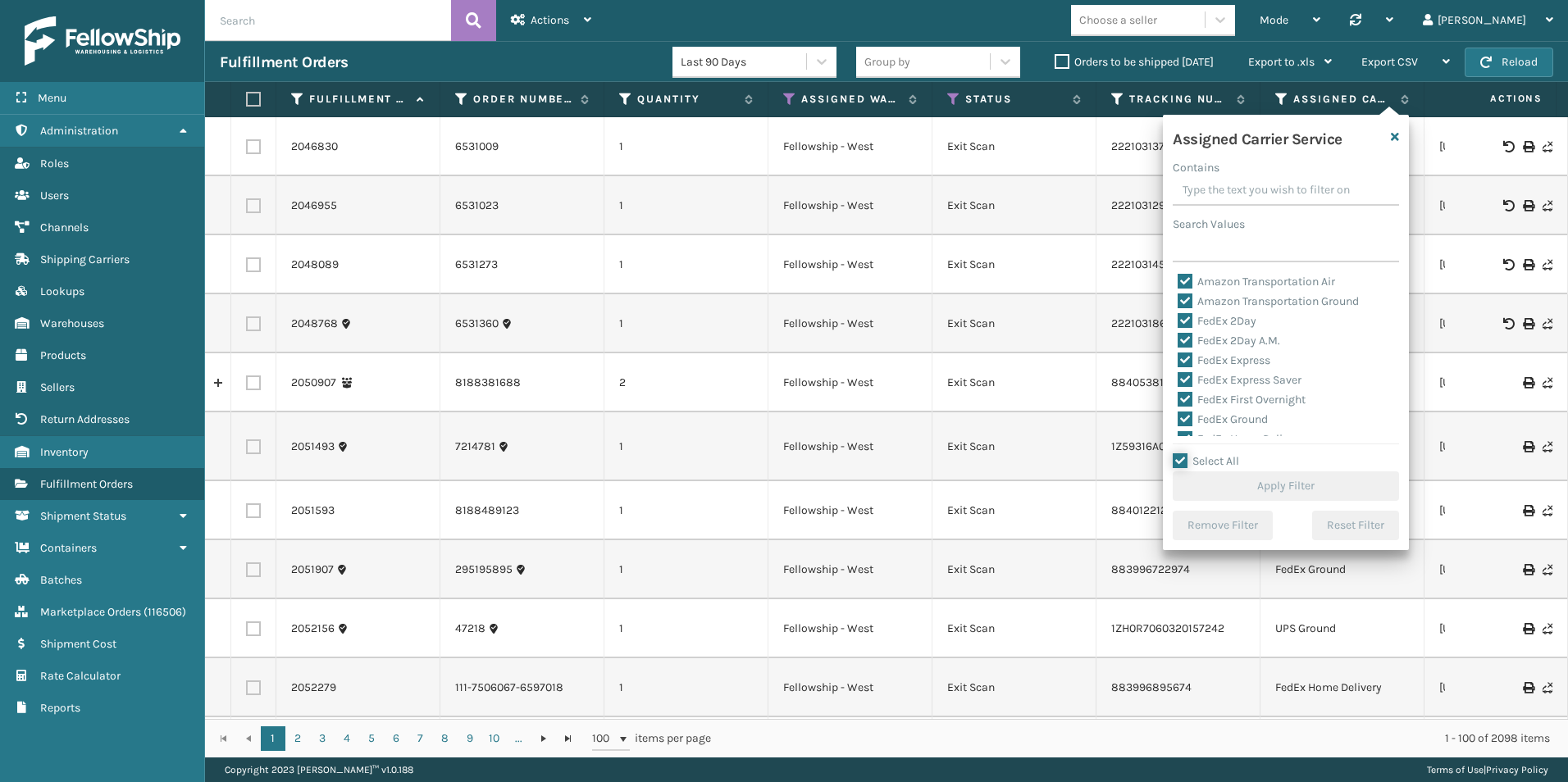
checkbox input "true"
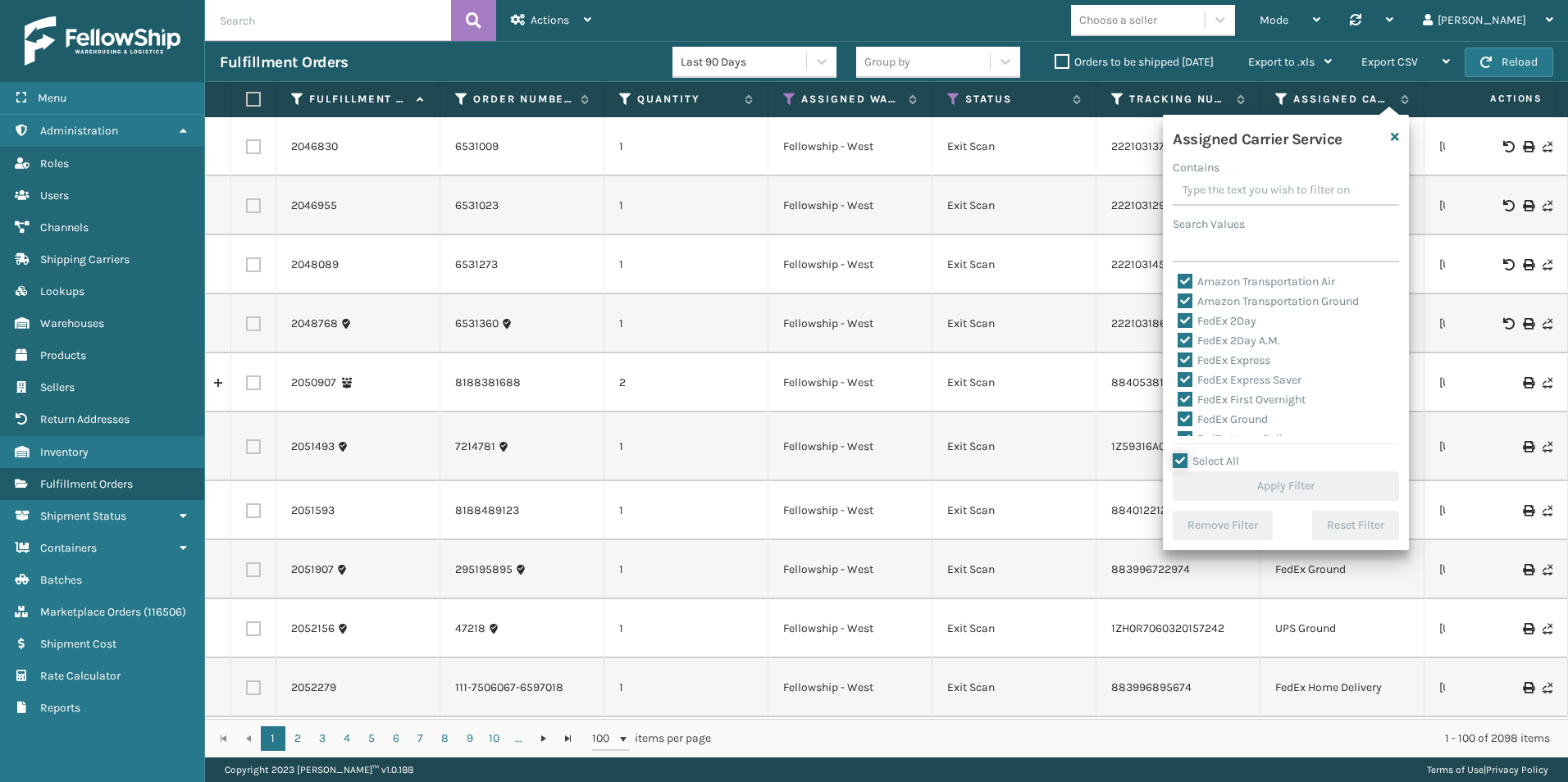
checkbox input "true"
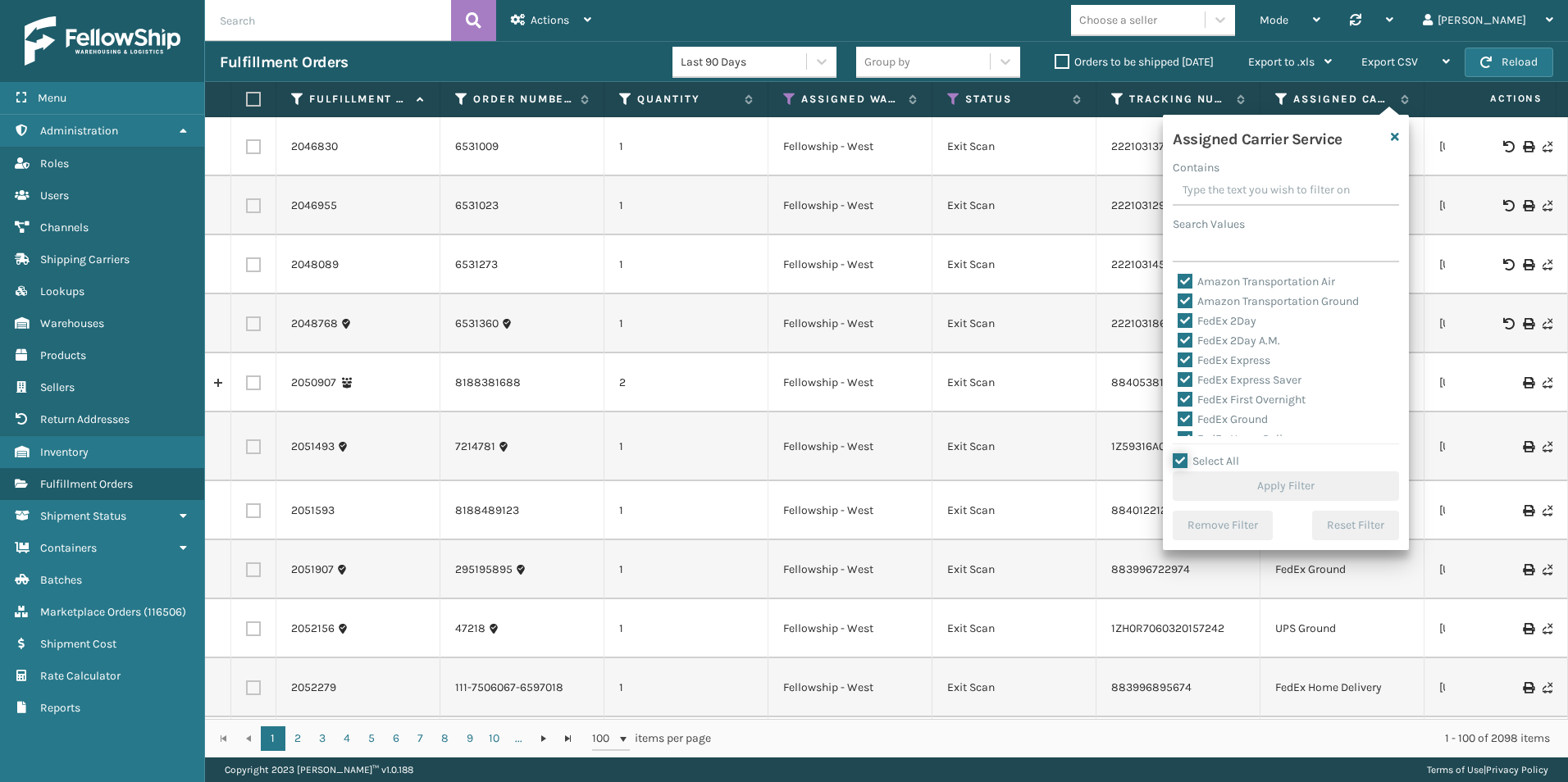
checkbox input "true"
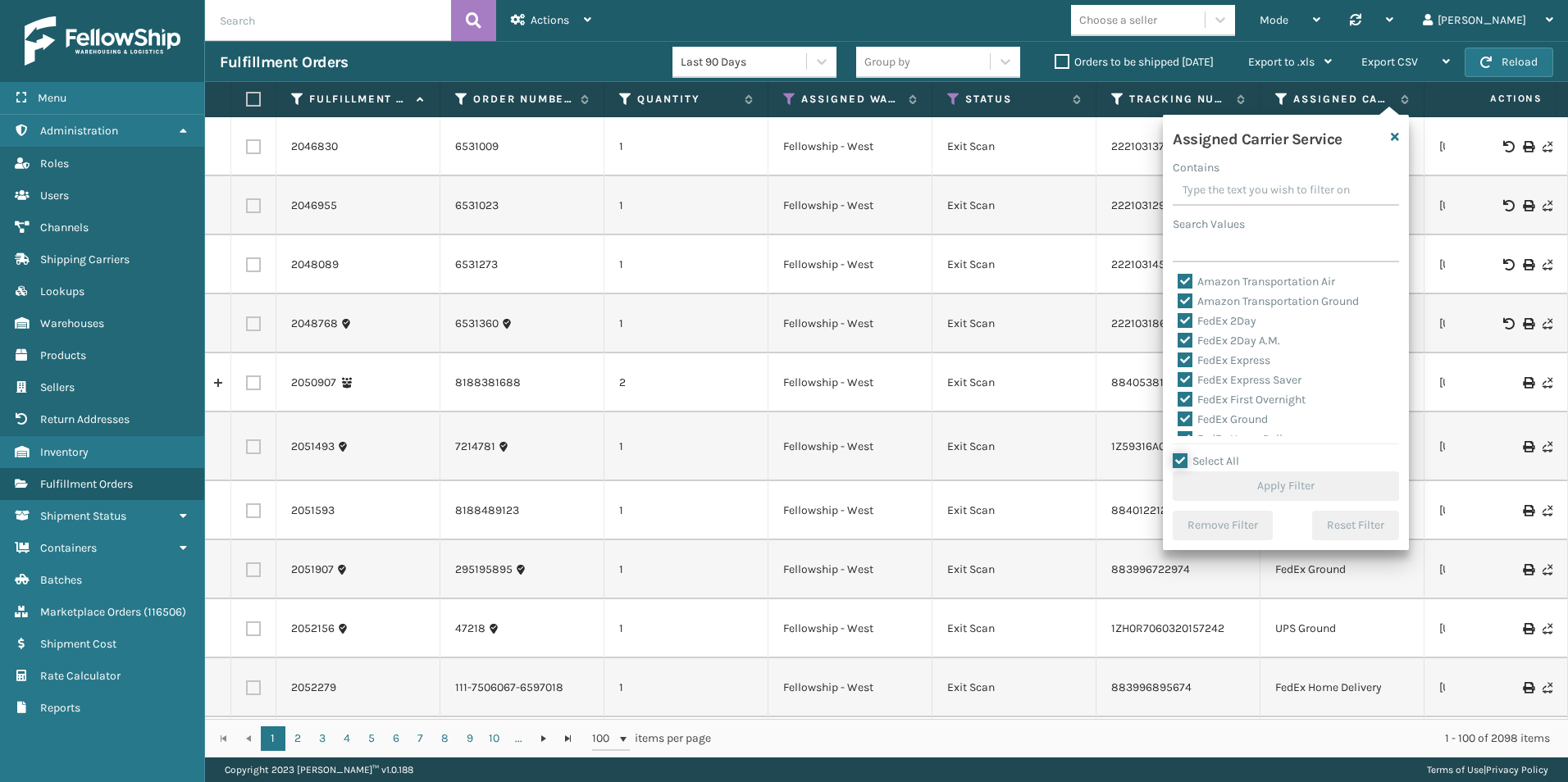
checkbox input "true"
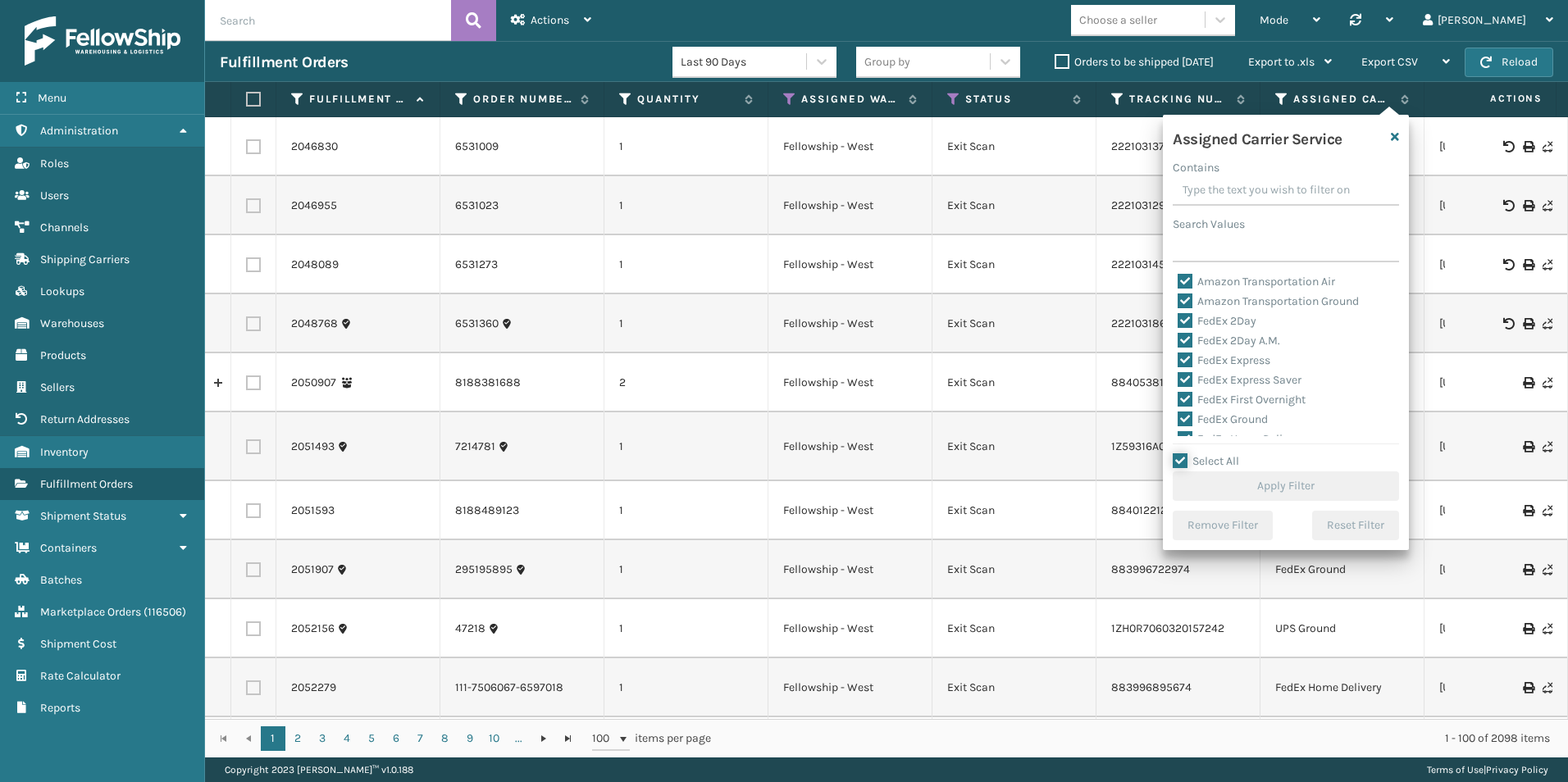
checkbox input "true"
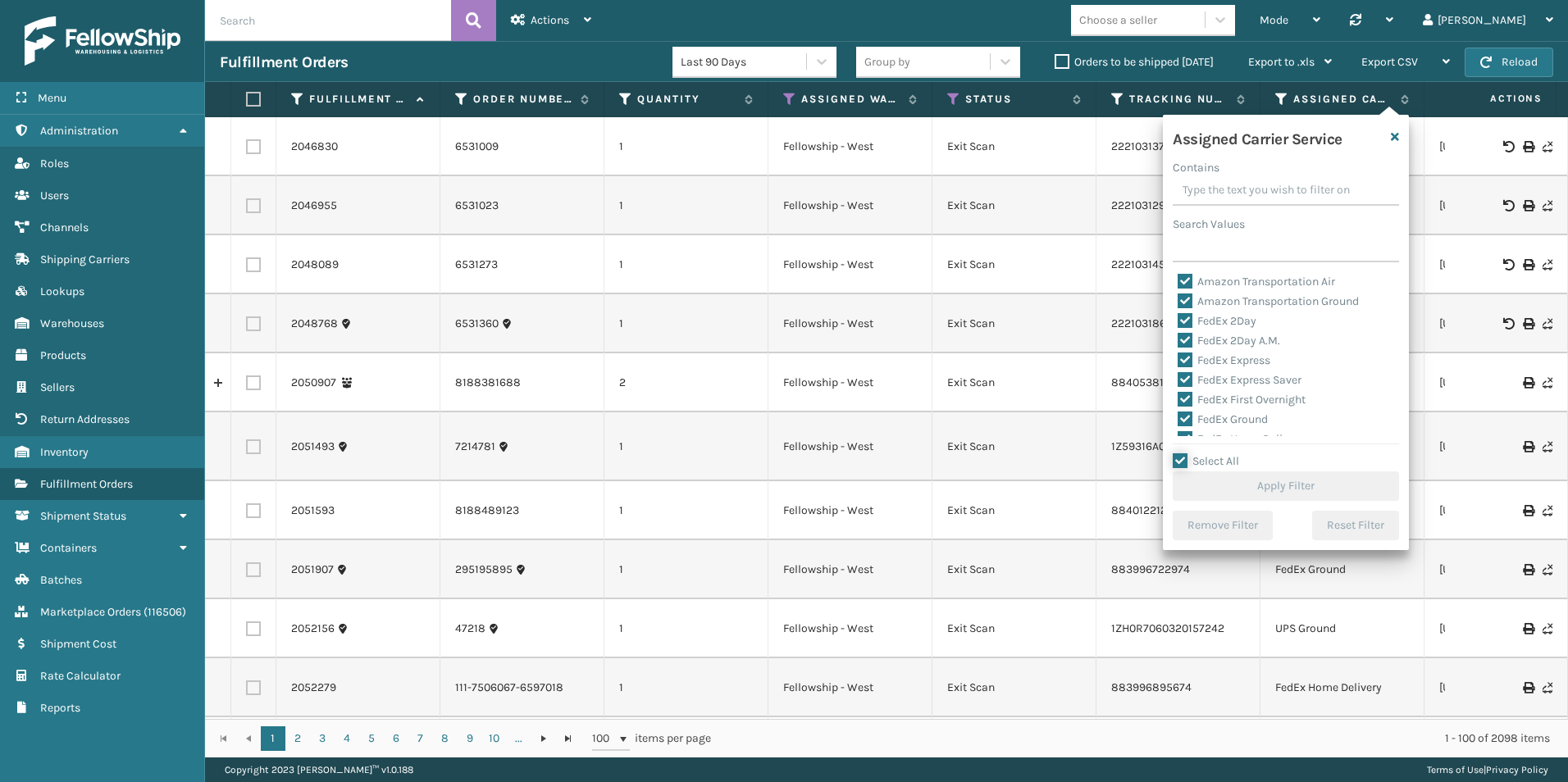
checkbox input "true"
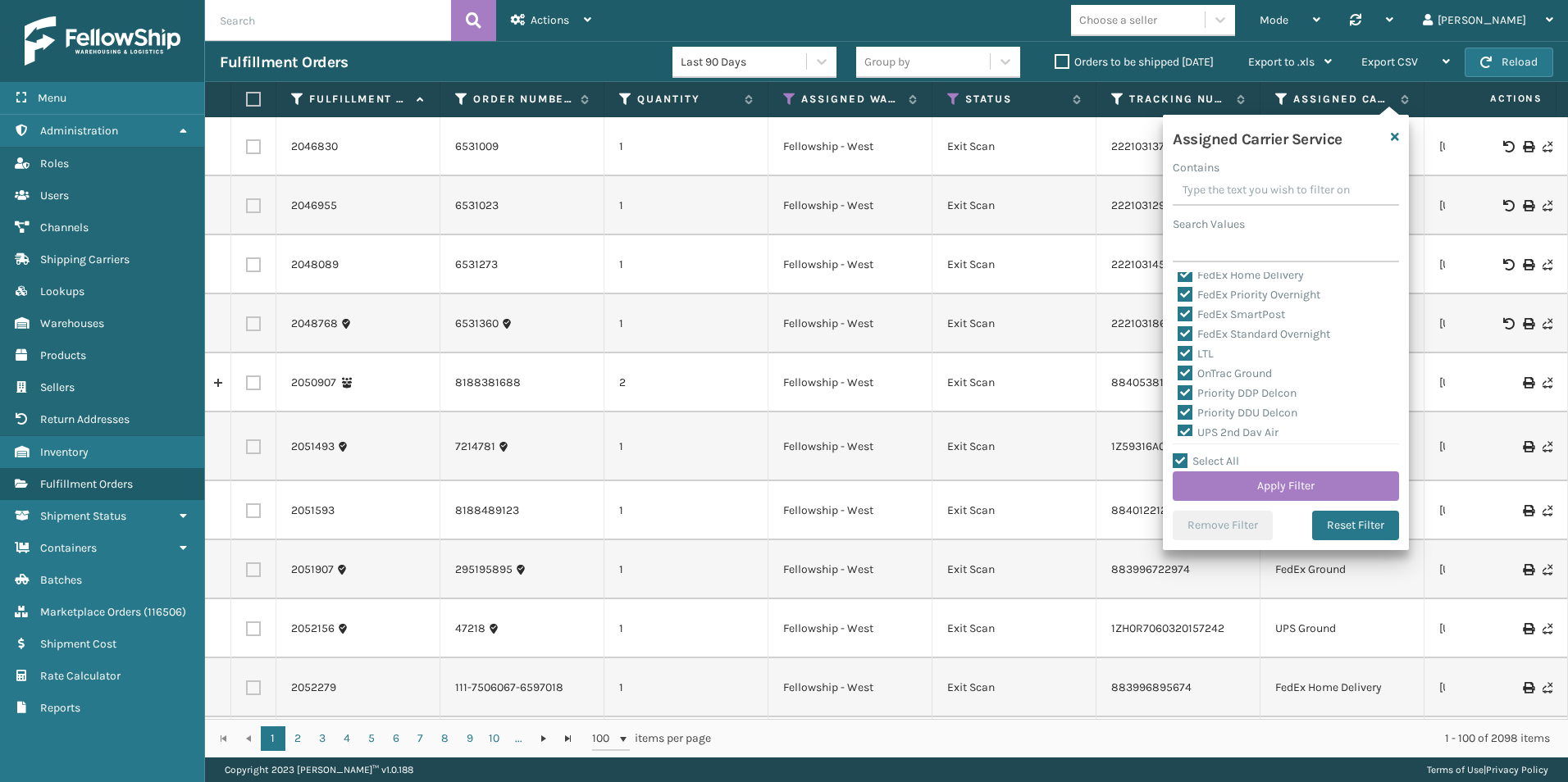
click at [1193, 355] on label "LTL" at bounding box center [1196, 354] width 36 height 14
click at [1179, 355] on input "LTL" at bounding box center [1178, 350] width 1 height 11
checkbox input "false"
click at [1303, 483] on button "Apply Filter" at bounding box center [1286, 486] width 226 height 29
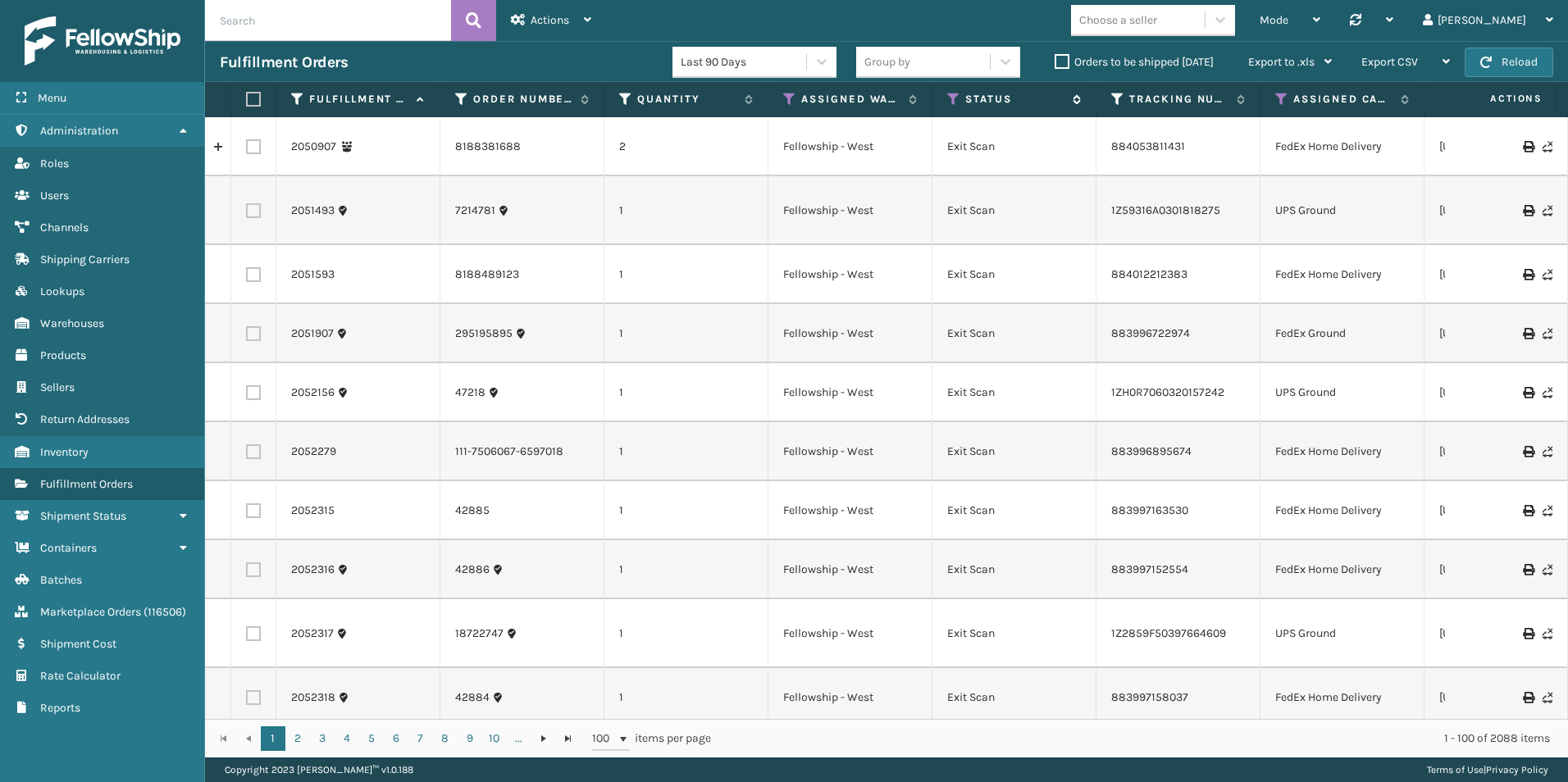
click at [950, 98] on icon at bounding box center [953, 98] width 13 height 15
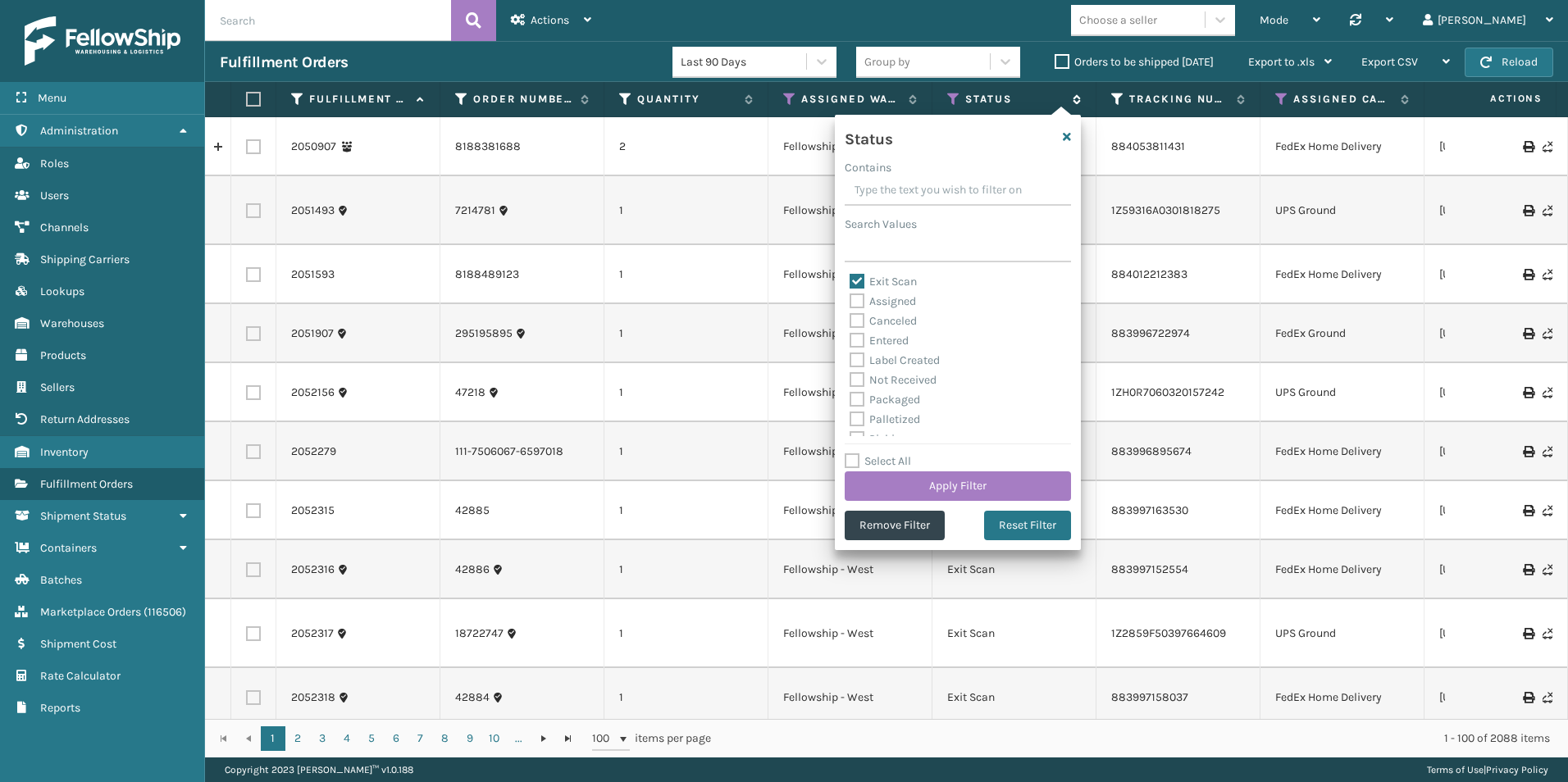
drag, startPoint x: 1064, startPoint y: 57, endPoint x: 1063, endPoint y: 102, distance: 45.0
click at [1064, 57] on label "Orders to be shipped [DATE]" at bounding box center [1134, 62] width 159 height 14
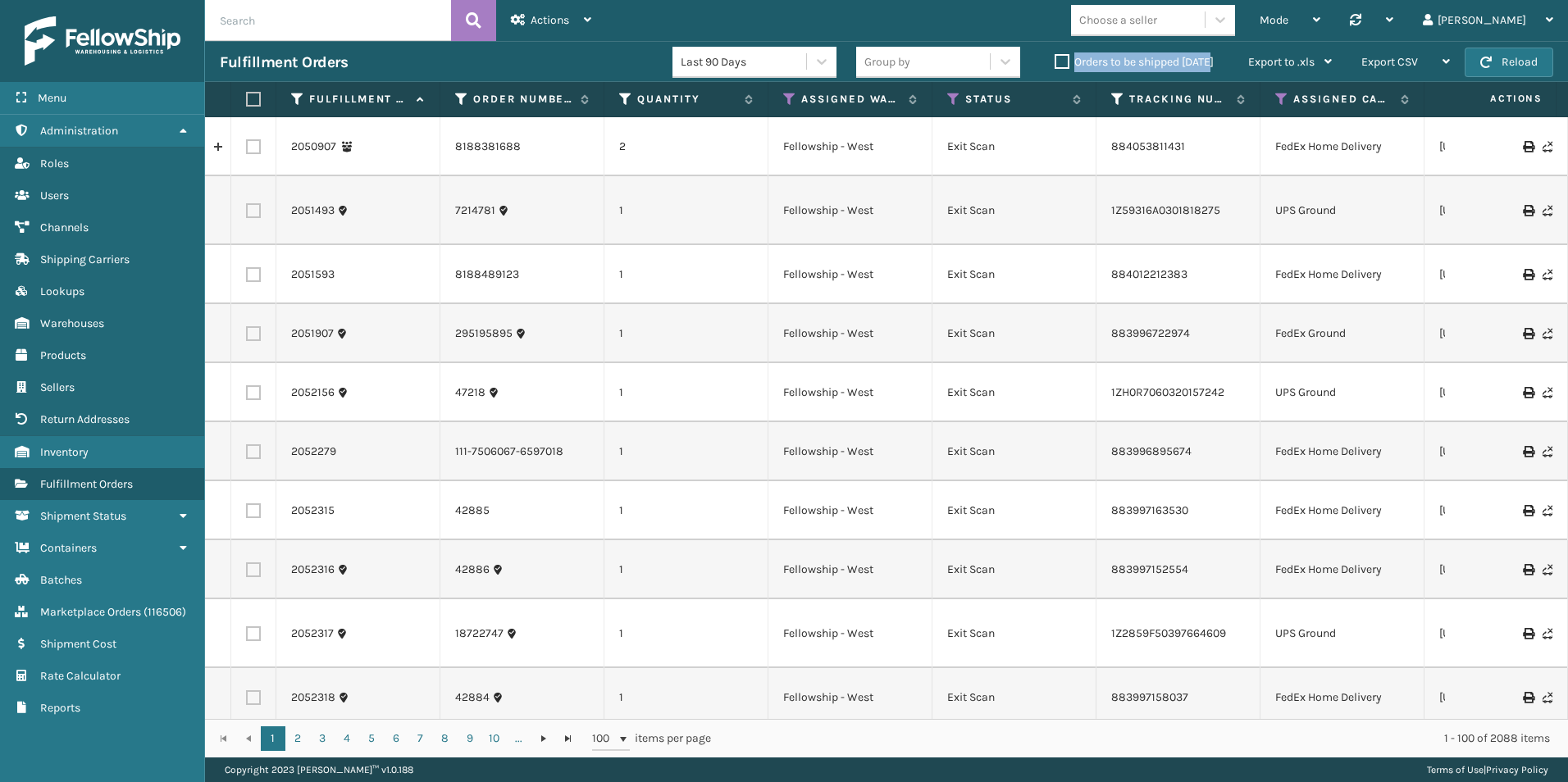
drag, startPoint x: 1063, startPoint y: 102, endPoint x: 1068, endPoint y: 60, distance: 42.3
click at [1005, 28] on div "Mode Regular Mode Picking Mode Labeling Mode Palletizing Mode Exit Scan Mode Ch…" at bounding box center [1087, 21] width 962 height 41
click at [1064, 62] on label "Orders to be shipped [DATE]" at bounding box center [1134, 62] width 159 height 14
click at [1055, 62] on input "Orders to be shipped [DATE]" at bounding box center [1054, 57] width 1 height 11
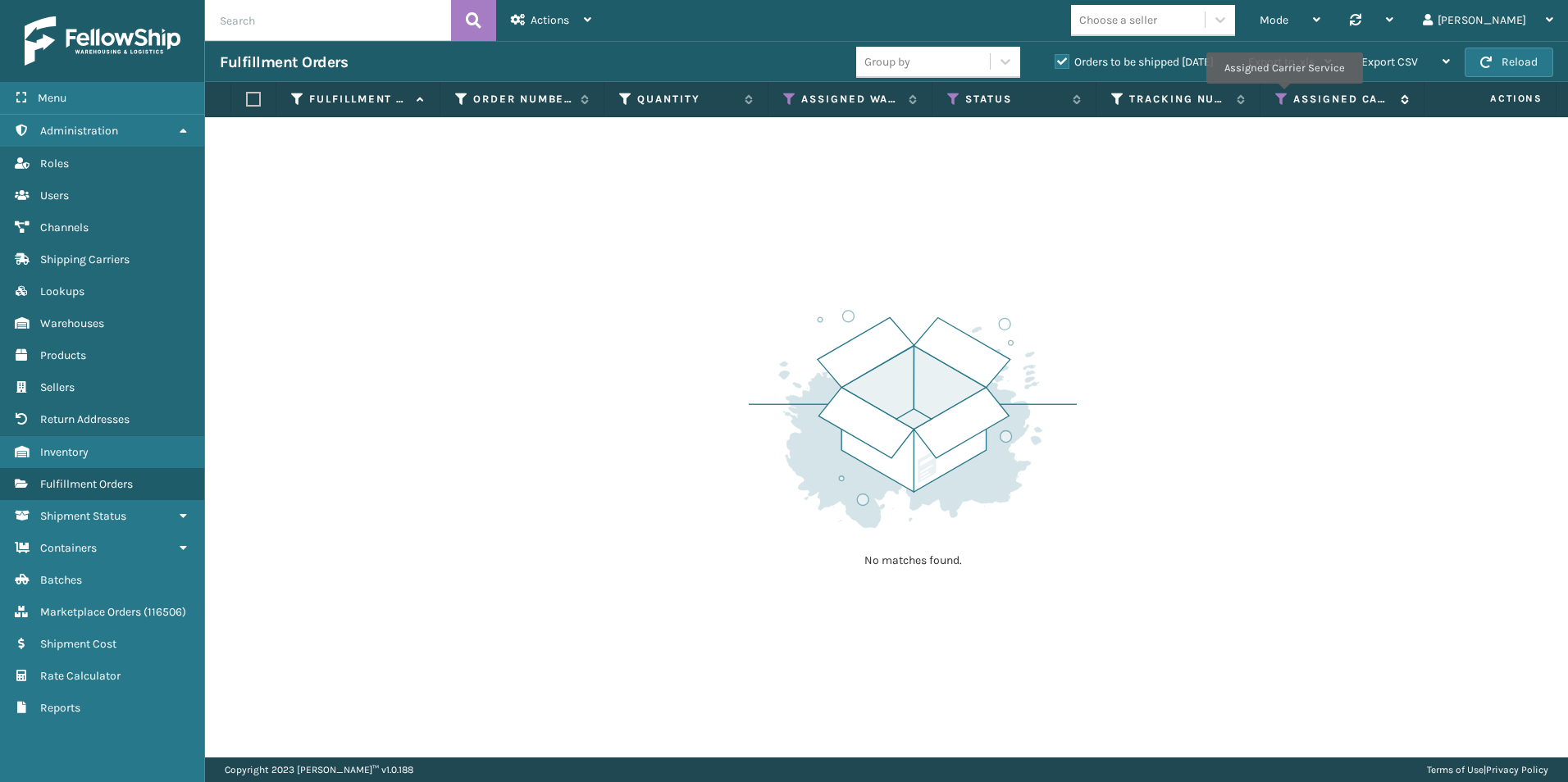
click at [1283, 95] on icon at bounding box center [1281, 98] width 13 height 15
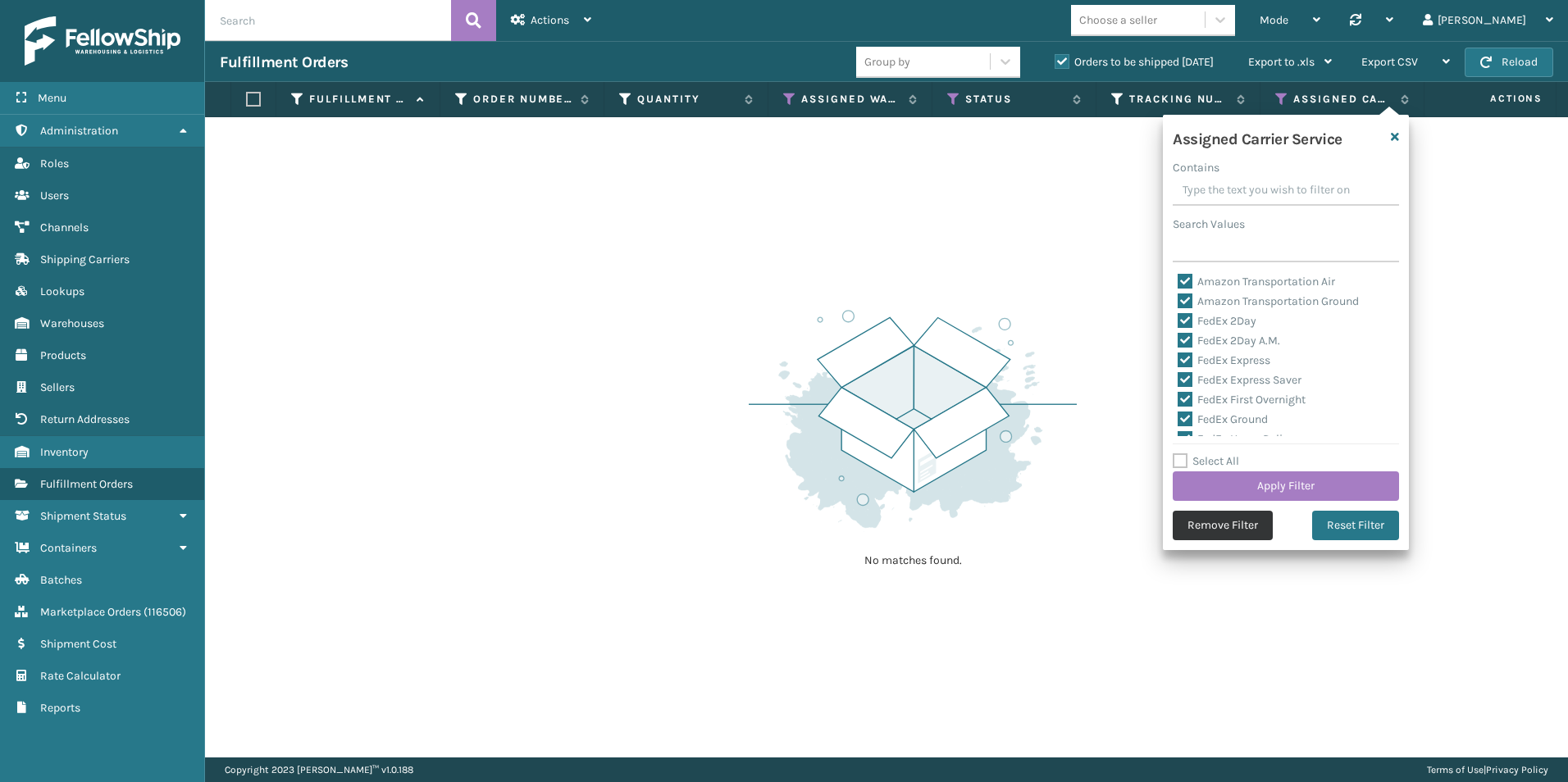
click at [1235, 525] on button "Remove Filter" at bounding box center [1223, 526] width 100 height 29
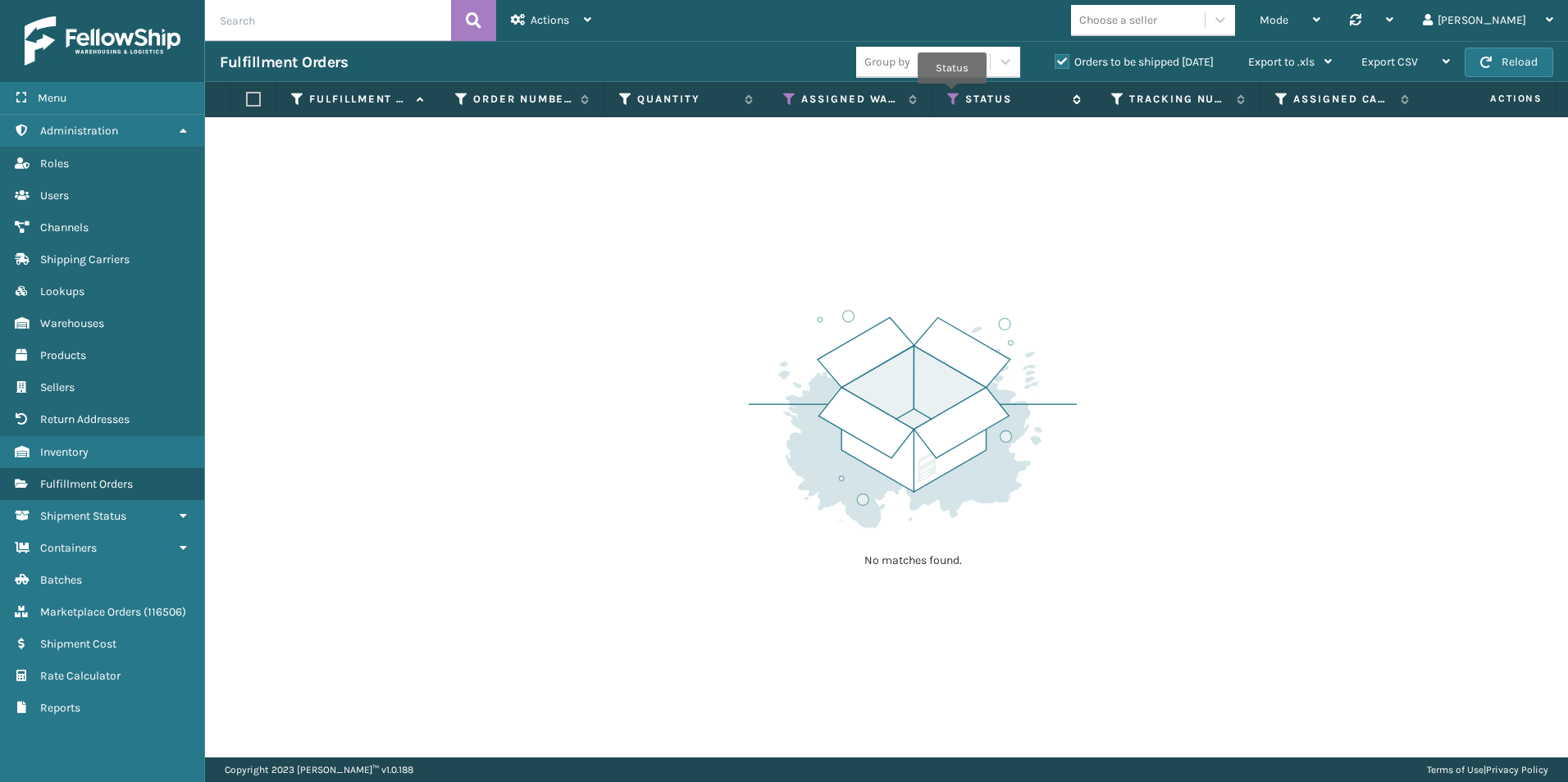
click at [952, 95] on icon at bounding box center [953, 98] width 13 height 15
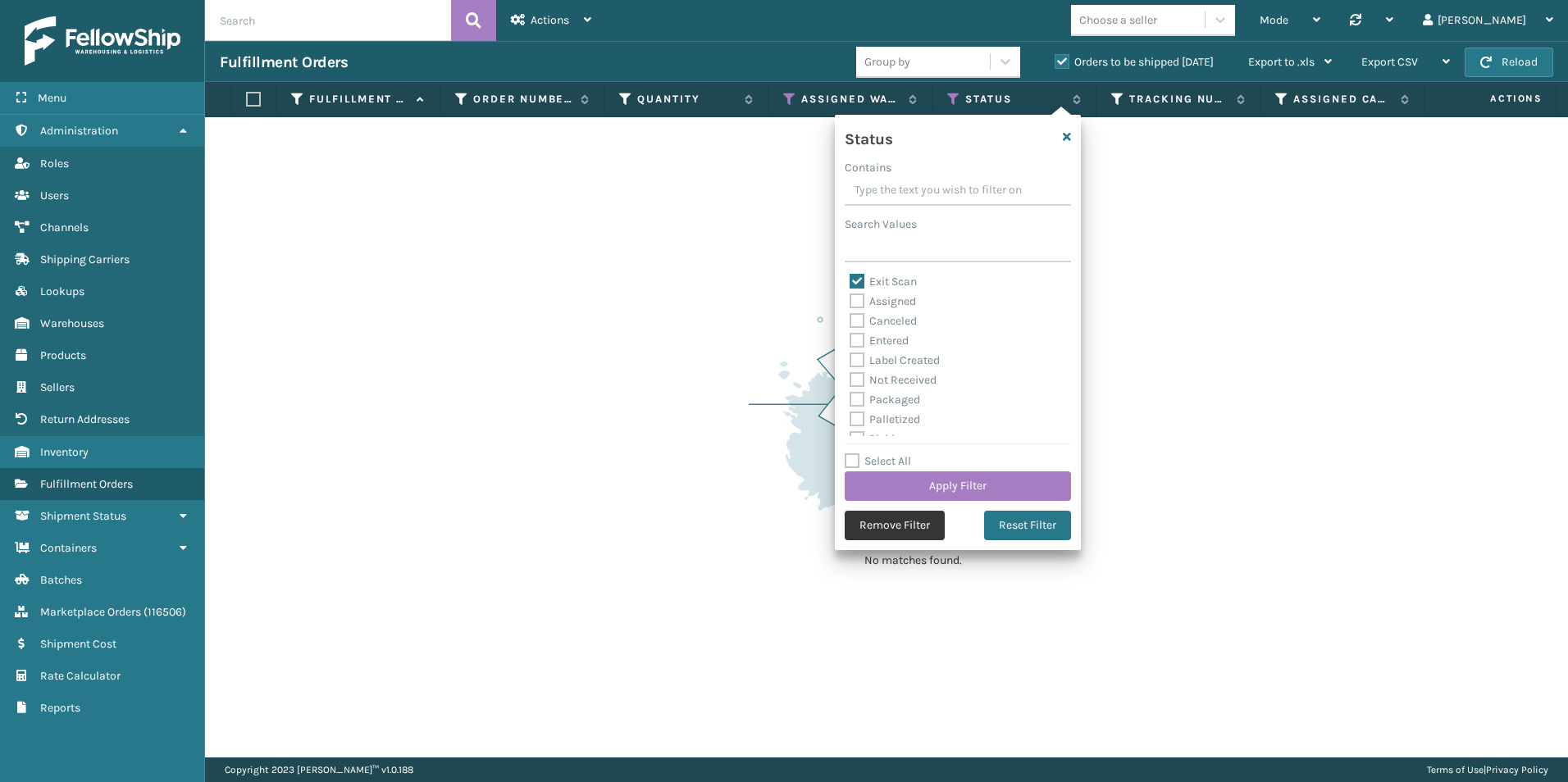
click at [902, 529] on button "Remove Filter" at bounding box center [895, 526] width 100 height 29
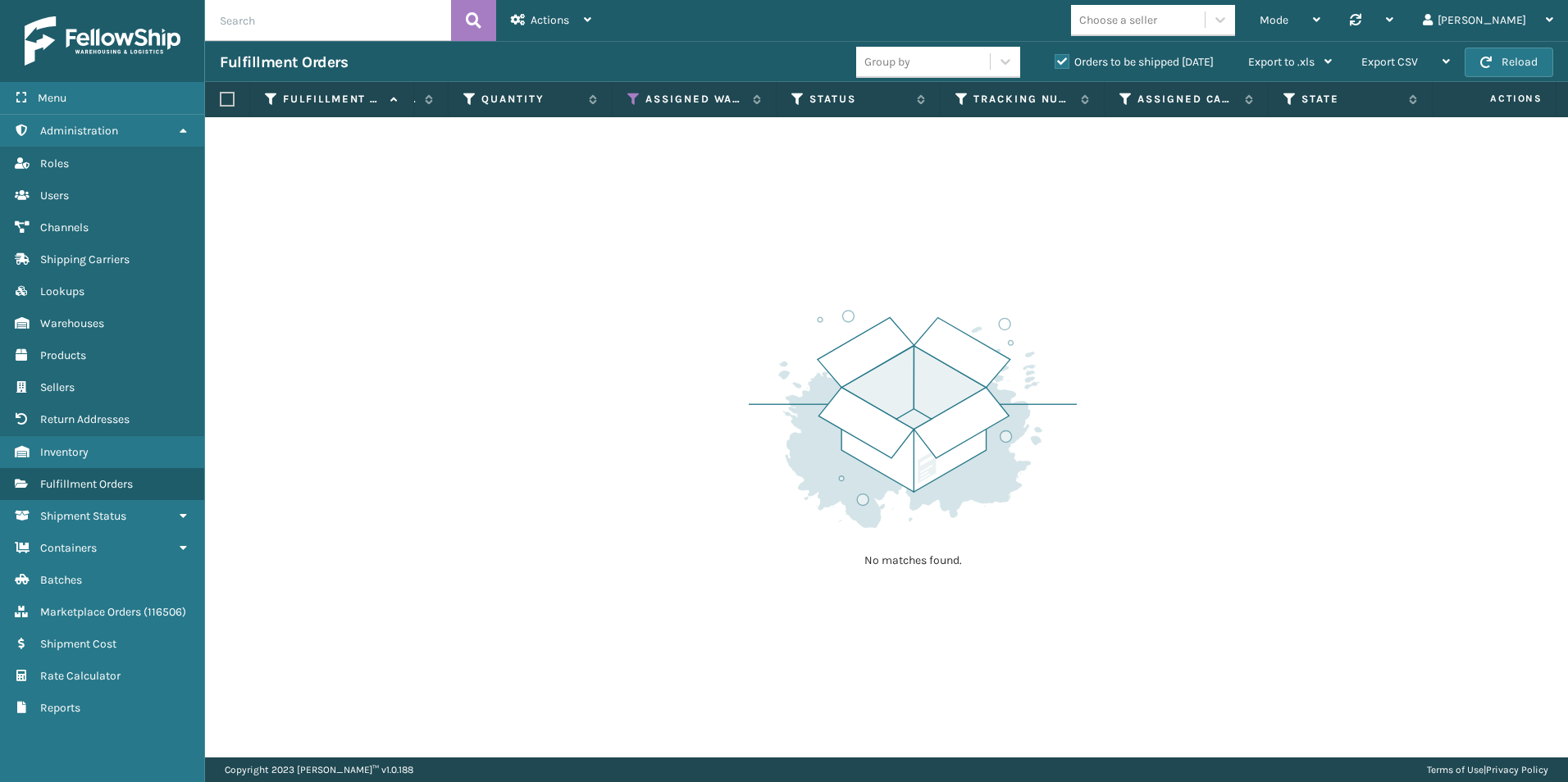
scroll to position [0, 0]
